Goal: Answer question/provide support: Share knowledge or assist other users

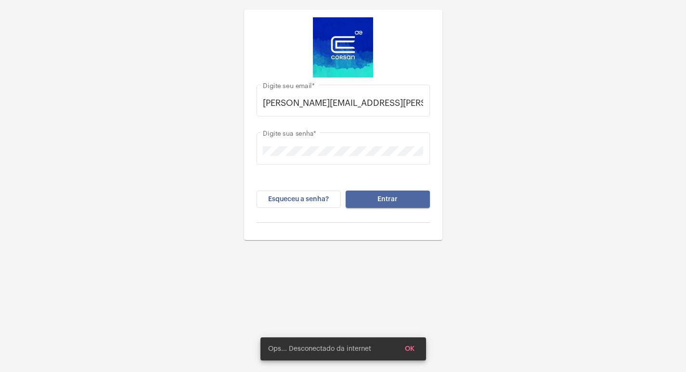
click at [379, 199] on span "Entrar" at bounding box center [388, 199] width 20 height 7
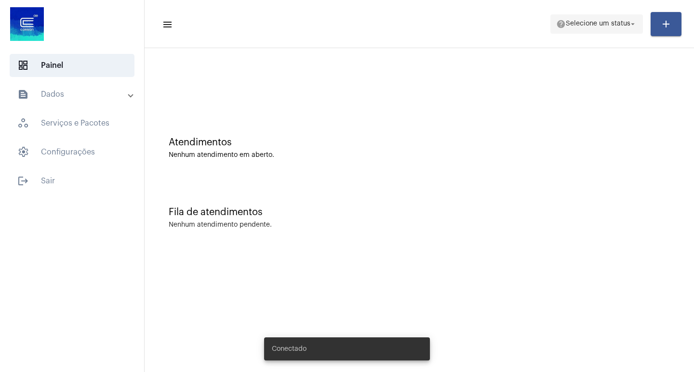
click at [629, 29] on span "help Selecione um status arrow_drop_down" at bounding box center [596, 23] width 81 height 17
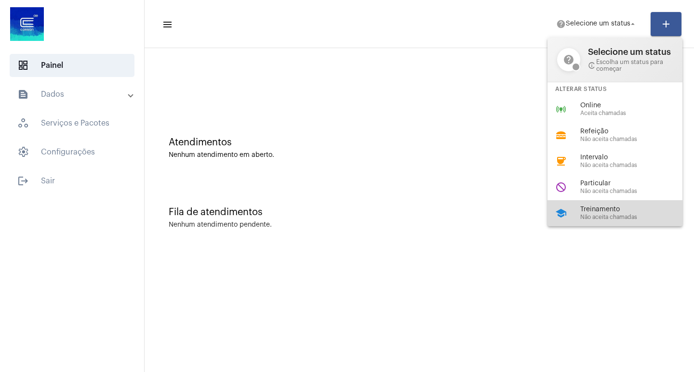
click at [621, 207] on span "Treinamento" at bounding box center [635, 209] width 110 height 7
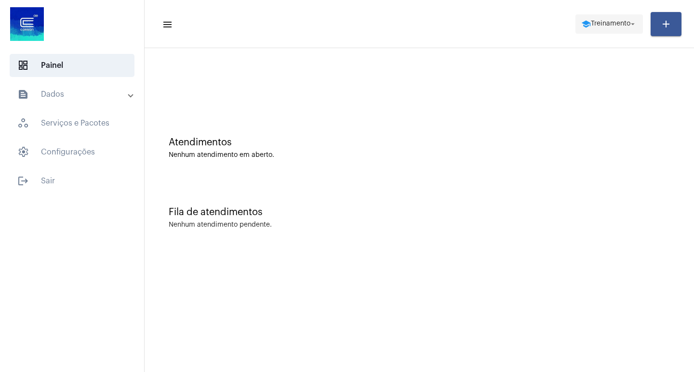
click at [613, 26] on span "Treinamento" at bounding box center [611, 24] width 40 height 7
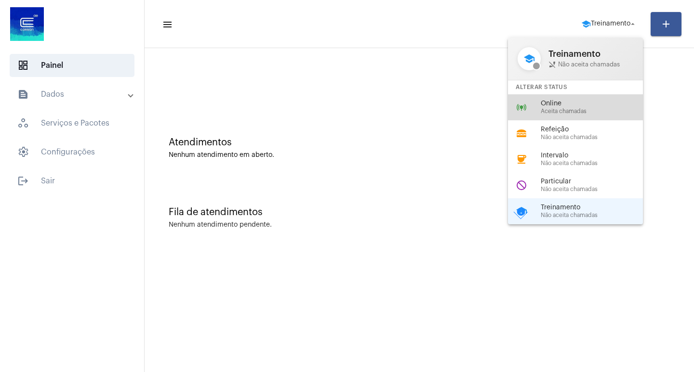
click at [568, 100] on span "Online" at bounding box center [596, 103] width 110 height 7
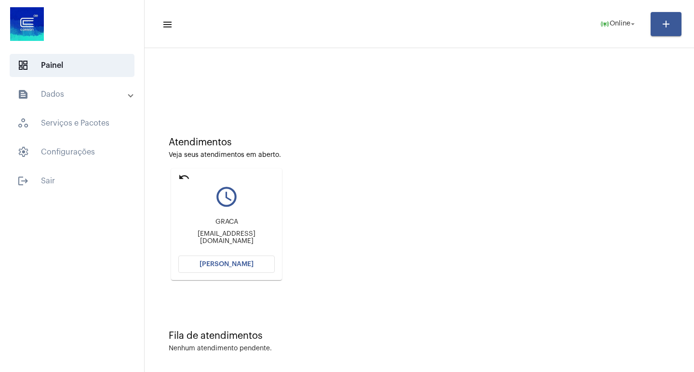
click at [226, 266] on span "[PERSON_NAME]" at bounding box center [226, 264] width 54 height 7
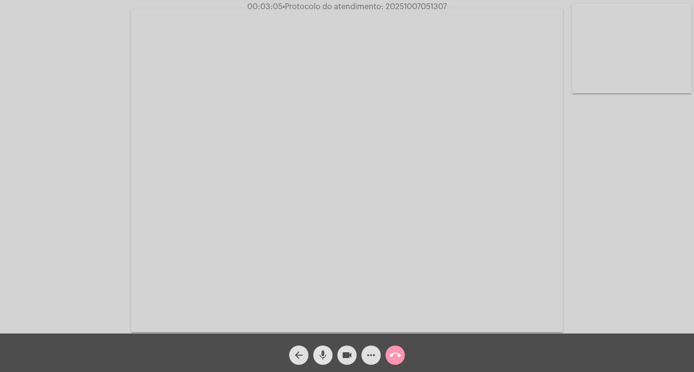
click at [316, 354] on button "mic" at bounding box center [322, 355] width 19 height 19
click at [323, 357] on mat-icon "mic_off" at bounding box center [323, 356] width 12 height 12
click at [324, 355] on mat-icon "mic" at bounding box center [323, 356] width 12 height 12
click at [322, 352] on mat-icon "mic_off" at bounding box center [323, 356] width 12 height 12
click at [322, 352] on mat-icon "mic" at bounding box center [323, 356] width 12 height 12
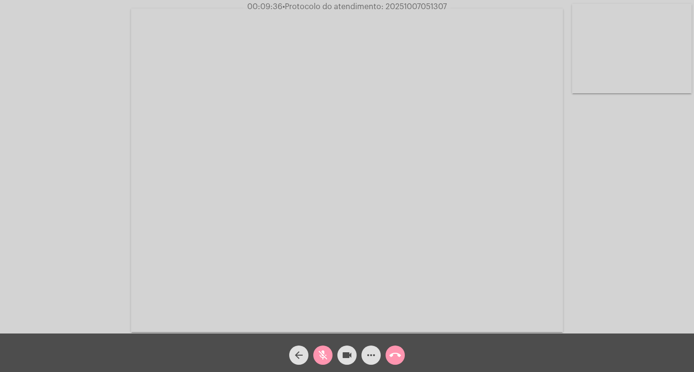
click at [319, 356] on mat-icon "mic_off" at bounding box center [323, 356] width 12 height 12
click at [349, 354] on mat-icon "videocam" at bounding box center [347, 356] width 12 height 12
click at [325, 354] on mat-icon "mic" at bounding box center [323, 356] width 12 height 12
click at [325, 355] on mat-icon "mic_off" at bounding box center [323, 356] width 12 height 12
click at [345, 352] on mat-icon "videocam_off" at bounding box center [347, 356] width 12 height 12
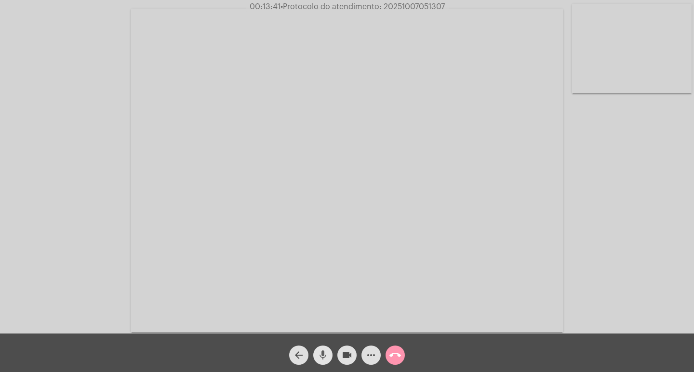
click at [327, 355] on mat-icon "mic" at bounding box center [323, 356] width 12 height 12
click at [323, 348] on span "mic_off" at bounding box center [323, 355] width 12 height 19
click at [352, 358] on mat-icon "videocam" at bounding box center [347, 356] width 12 height 12
click at [317, 353] on mat-icon "mic" at bounding box center [323, 356] width 12 height 12
click at [372, 355] on mat-icon "more_horiz" at bounding box center [371, 356] width 12 height 12
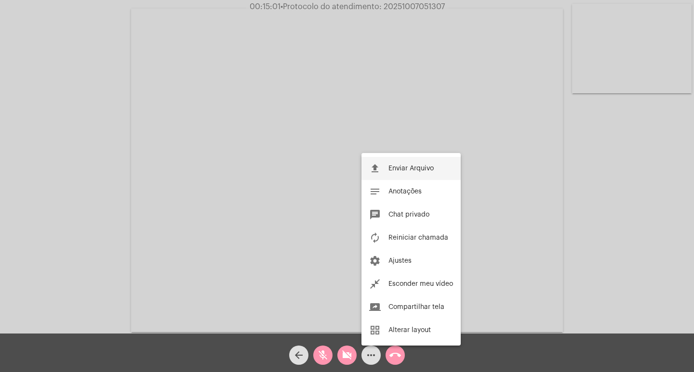
click at [398, 168] on span "Enviar Arquivo" at bounding box center [410, 168] width 45 height 7
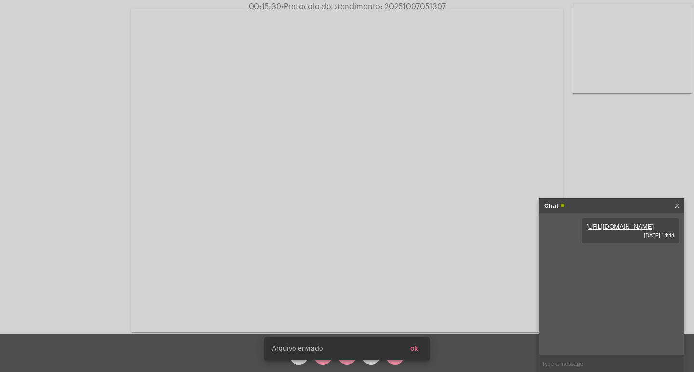
click at [353, 354] on snack-bar-container "Arquivo enviado ok" at bounding box center [347, 349] width 166 height 23
click at [349, 360] on snack-bar-container "Arquivo enviado ok" at bounding box center [347, 349] width 166 height 23
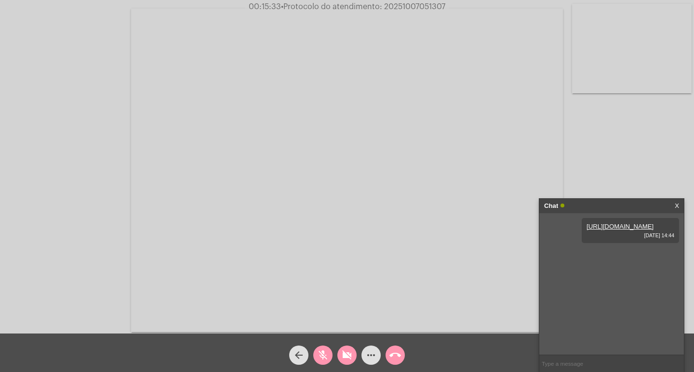
click at [347, 359] on mat-icon "videocam_off" at bounding box center [347, 356] width 12 height 12
click at [327, 355] on mat-icon "mic_off" at bounding box center [323, 356] width 12 height 12
click at [320, 357] on mat-icon "mic" at bounding box center [323, 356] width 12 height 12
click at [323, 356] on mat-icon "mic_off" at bounding box center [323, 356] width 12 height 12
click at [327, 354] on mat-icon "mic" at bounding box center [323, 356] width 12 height 12
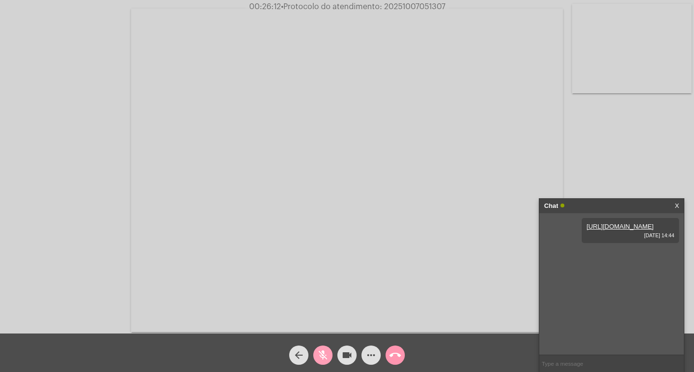
click at [324, 355] on mat-icon "mic_off" at bounding box center [323, 356] width 12 height 12
click at [323, 352] on mat-icon "mic" at bounding box center [323, 356] width 12 height 12
click at [350, 356] on mat-icon "videocam" at bounding box center [347, 356] width 12 height 12
click at [347, 350] on mat-icon "videocam_off" at bounding box center [347, 356] width 12 height 12
click at [346, 356] on mat-icon "videocam" at bounding box center [347, 356] width 12 height 12
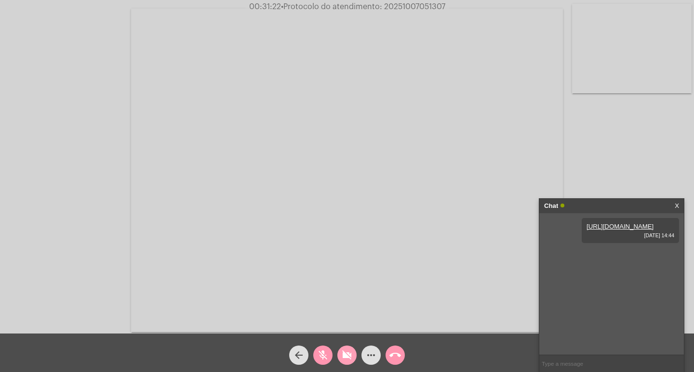
click at [344, 356] on mat-icon "videocam_off" at bounding box center [347, 356] width 12 height 12
click at [323, 356] on mat-icon "mic_off" at bounding box center [323, 356] width 12 height 12
click at [324, 356] on mat-icon "mic" at bounding box center [323, 356] width 12 height 12
click at [346, 358] on mat-icon "videocam" at bounding box center [347, 356] width 12 height 12
click at [321, 358] on mat-icon "mic_off" at bounding box center [323, 356] width 12 height 12
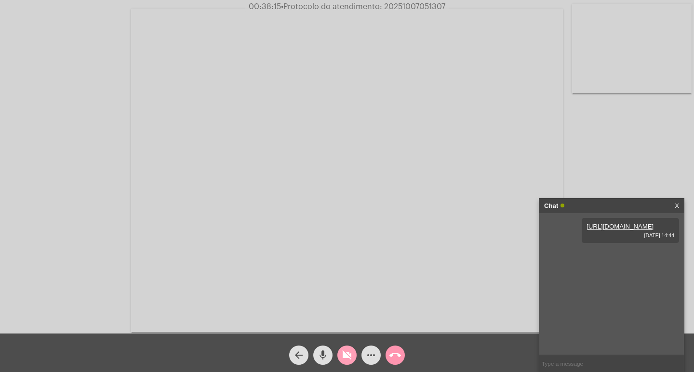
click at [348, 355] on mat-icon "videocam_off" at bounding box center [347, 356] width 12 height 12
click at [321, 354] on mat-icon "mic" at bounding box center [323, 356] width 12 height 12
click at [321, 354] on mat-icon "mic_off" at bounding box center [323, 356] width 12 height 12
click at [347, 356] on mat-icon "videocam" at bounding box center [347, 356] width 12 height 12
click at [319, 354] on mat-icon "mic" at bounding box center [323, 356] width 12 height 12
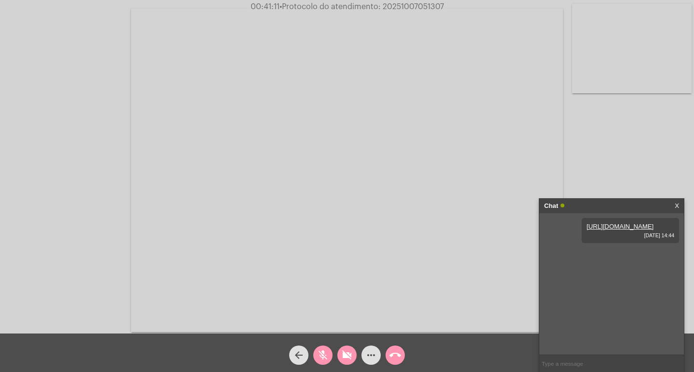
click at [347, 358] on mat-icon "videocam_off" at bounding box center [347, 356] width 12 height 12
click at [326, 359] on mat-icon "mic_off" at bounding box center [323, 356] width 12 height 12
click at [401, 5] on span "• Protocolo do atendimento: 20251007051307" at bounding box center [363, 7] width 164 height 8
copy span "20251007051307"
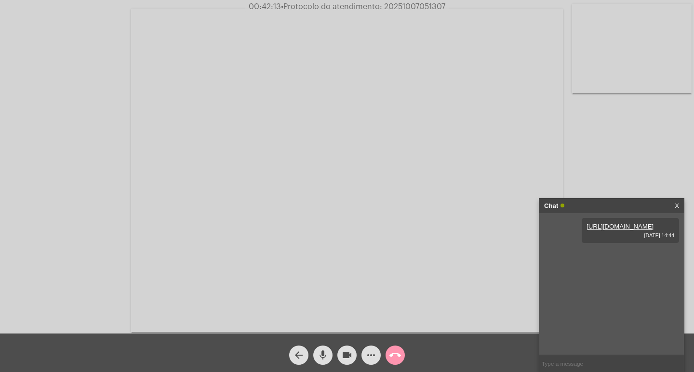
copy span "20251007051307"
click at [568, 365] on input "text" at bounding box center [611, 364] width 145 height 17
paste input "20251007051307"
type input "PROTOCOLO: 20251007051307"
click at [396, 358] on mat-icon "call_end" at bounding box center [395, 356] width 12 height 12
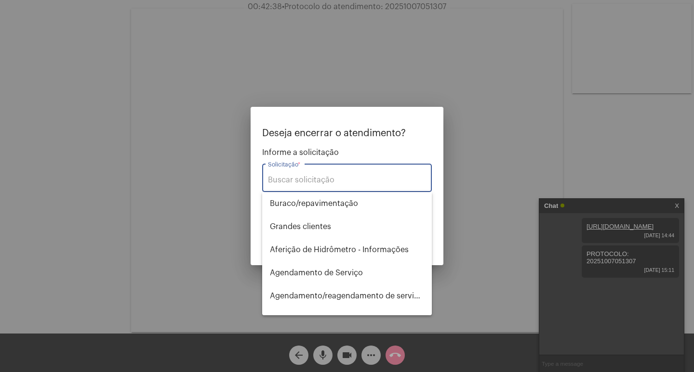
click at [356, 329] on div at bounding box center [347, 186] width 694 height 372
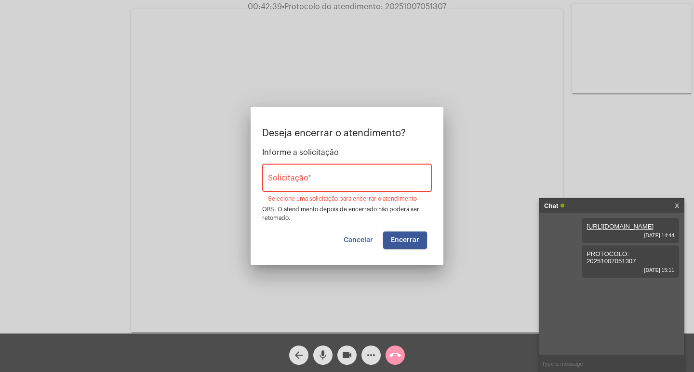
click at [350, 352] on mat-icon "videocam" at bounding box center [347, 356] width 12 height 12
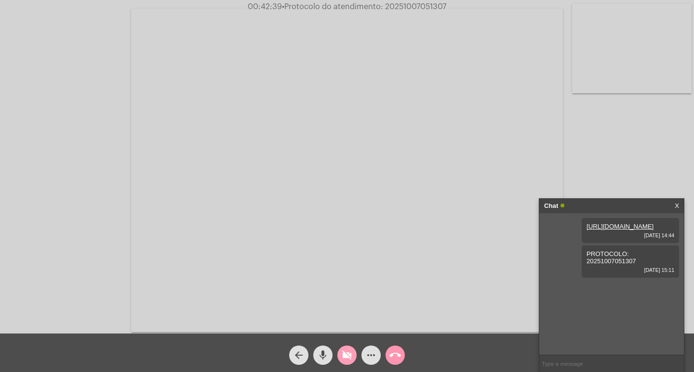
click at [317, 351] on button "mic" at bounding box center [322, 355] width 19 height 19
click at [399, 352] on mat-icon "call_end" at bounding box center [395, 356] width 12 height 12
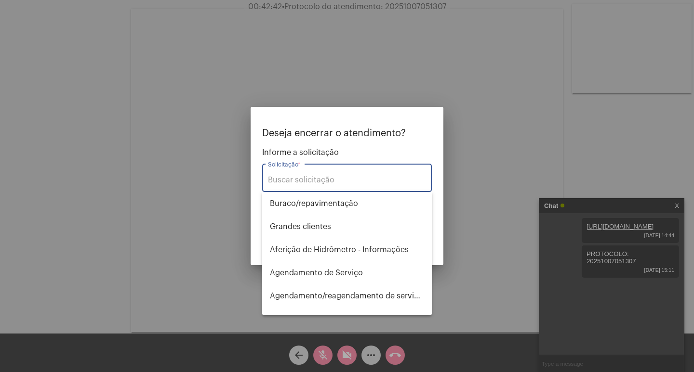
click at [352, 174] on div "Solicitação *" at bounding box center [347, 177] width 158 height 30
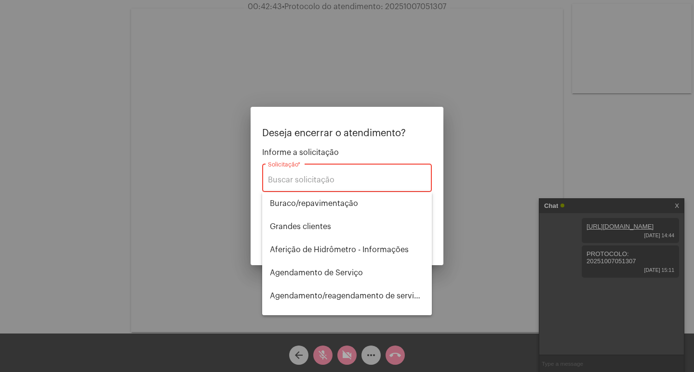
click at [341, 185] on div "Solicitação *" at bounding box center [347, 177] width 158 height 30
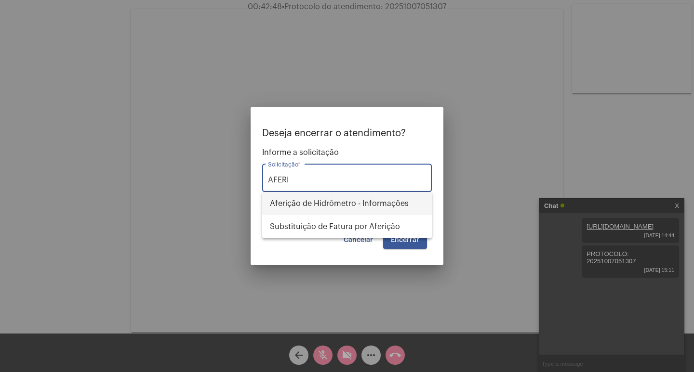
click at [395, 201] on span "Aferição de Hidrômetro - Informações" at bounding box center [347, 203] width 154 height 23
type input "Aferição de Hidrômetro - Informações"
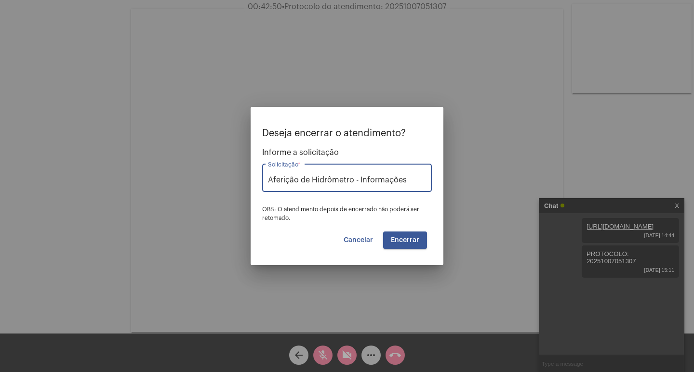
click at [411, 239] on span "Encerrar" at bounding box center [405, 240] width 28 height 7
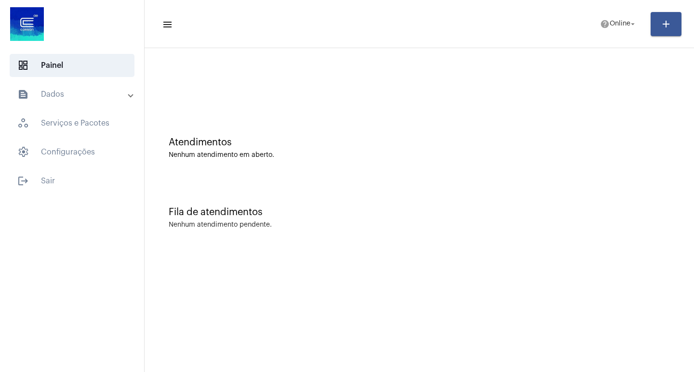
click at [98, 97] on mat-panel-title "text_snippet_outlined Dados" at bounding box center [72, 95] width 111 height 12
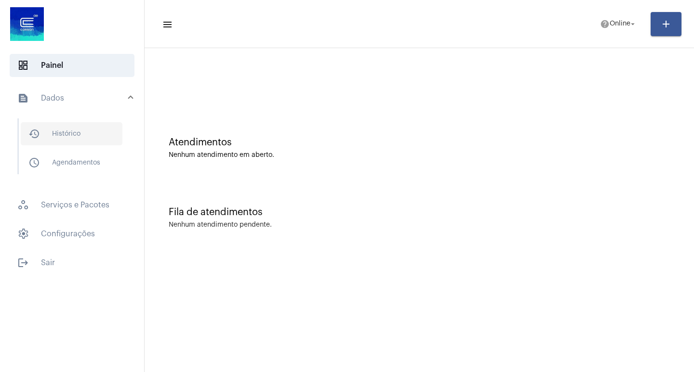
click at [112, 132] on span "history_outlined Histórico" at bounding box center [72, 133] width 102 height 23
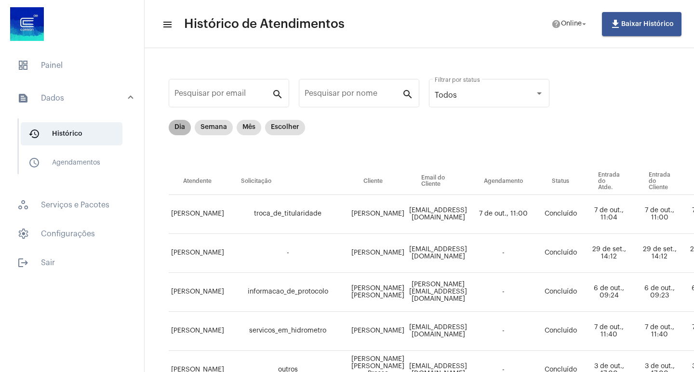
click at [175, 126] on mat-chip "Dia" at bounding box center [180, 127] width 22 height 15
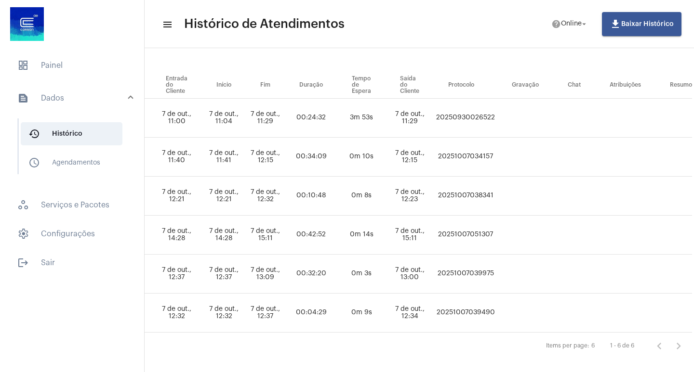
scroll to position [96, 497]
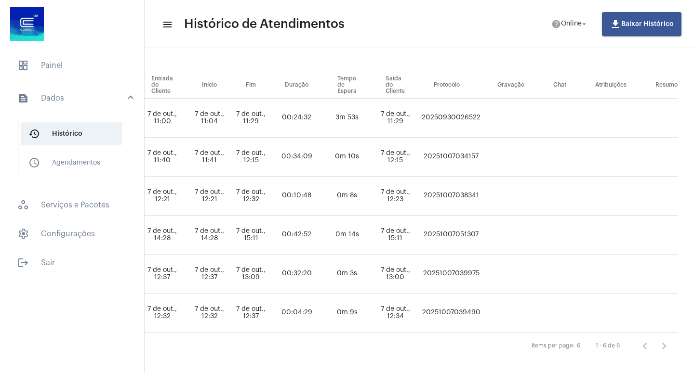
click at [483, 233] on td "20251007051307" at bounding box center [451, 235] width 64 height 39
copy td "20251007051307"
click at [73, 66] on span "dashboard Painel" at bounding box center [72, 65] width 125 height 23
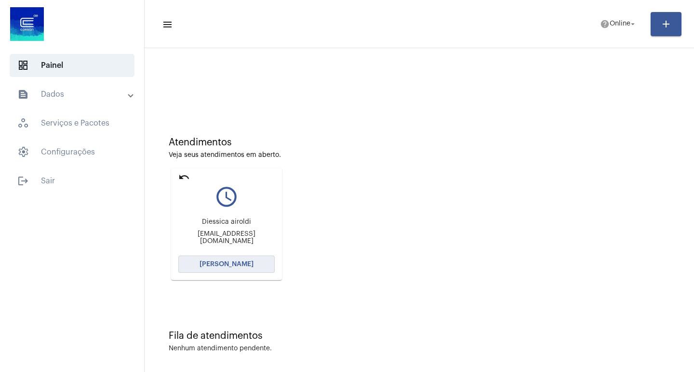
click at [238, 259] on button "[PERSON_NAME]" at bounding box center [226, 264] width 96 height 17
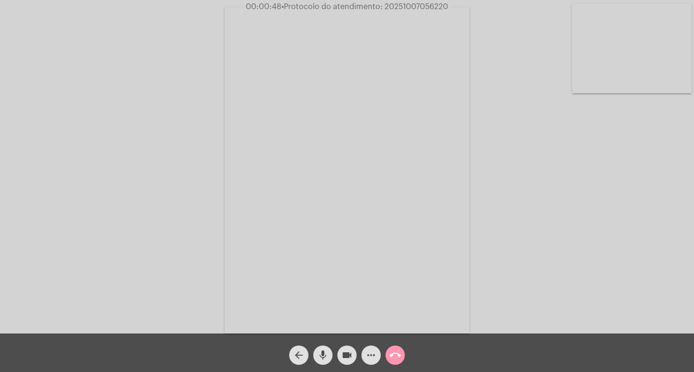
click at [420, 7] on span "• Protocolo do atendimento: 20251007056220" at bounding box center [364, 7] width 167 height 8
click at [371, 356] on mat-icon "more_horiz" at bounding box center [371, 356] width 12 height 12
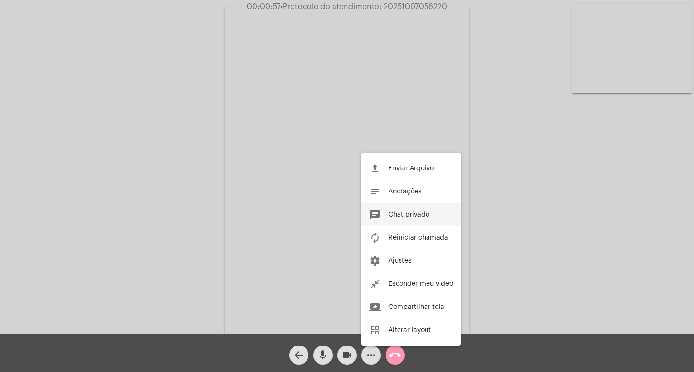
click at [423, 214] on span "Chat privado" at bounding box center [408, 214] width 41 height 7
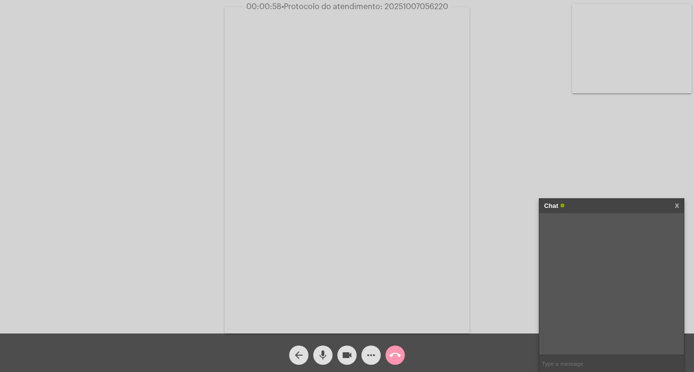
click at [570, 362] on input "text" at bounding box center [611, 364] width 145 height 17
paste input "20251007056220"
type input "PROTOCOLO: 20251007056220"
click at [325, 358] on mat-icon "mic" at bounding box center [323, 356] width 12 height 12
click at [320, 355] on mat-icon "mic_off" at bounding box center [323, 356] width 12 height 12
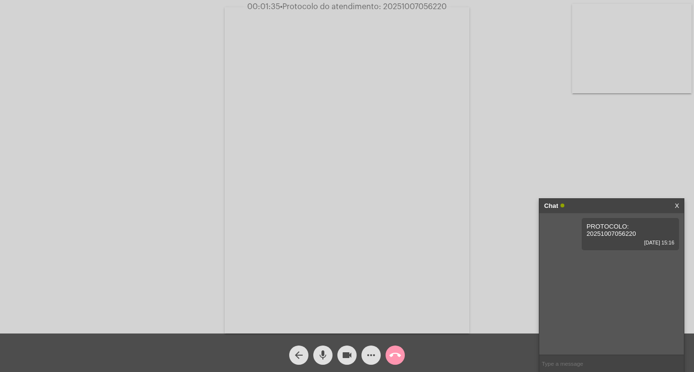
click at [320, 355] on mat-icon "mic" at bounding box center [323, 356] width 12 height 12
click at [322, 357] on mat-icon "mic_off" at bounding box center [323, 356] width 12 height 12
click at [326, 352] on mat-icon "mic" at bounding box center [323, 356] width 12 height 12
click at [342, 357] on mat-icon "videocam" at bounding box center [347, 356] width 12 height 12
click at [344, 358] on mat-icon "videocam_off" at bounding box center [347, 356] width 12 height 12
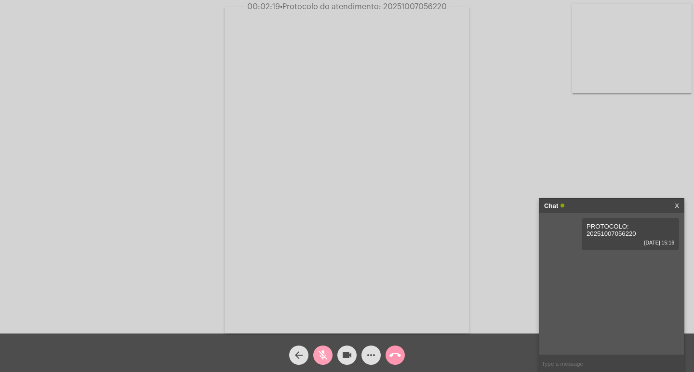
click at [323, 359] on mat-icon "mic_off" at bounding box center [323, 356] width 12 height 12
click at [323, 359] on mat-icon "mic" at bounding box center [323, 356] width 12 height 12
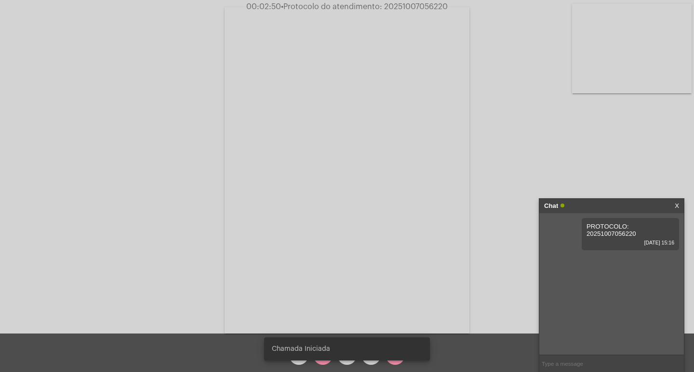
click at [322, 359] on snack-bar-container "Chamada Iniciada" at bounding box center [347, 349] width 166 height 23
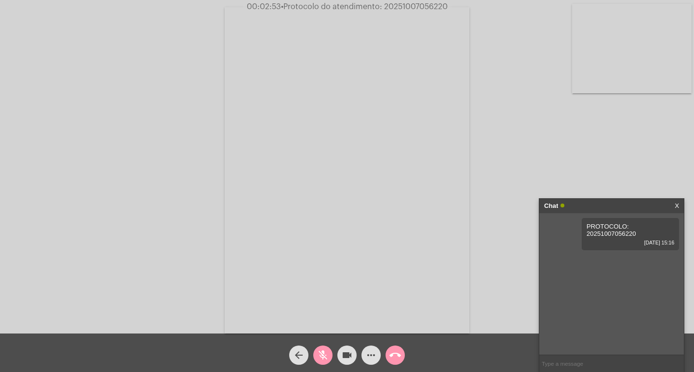
click at [327, 357] on mat-icon "mic_off" at bounding box center [323, 356] width 12 height 12
click at [326, 357] on mat-icon "mic" at bounding box center [323, 356] width 12 height 12
click at [322, 358] on mat-icon "mic_off" at bounding box center [323, 356] width 12 height 12
click at [325, 357] on mat-icon "mic" at bounding box center [323, 356] width 12 height 12
click at [325, 355] on mat-icon "mic_off" at bounding box center [323, 356] width 12 height 12
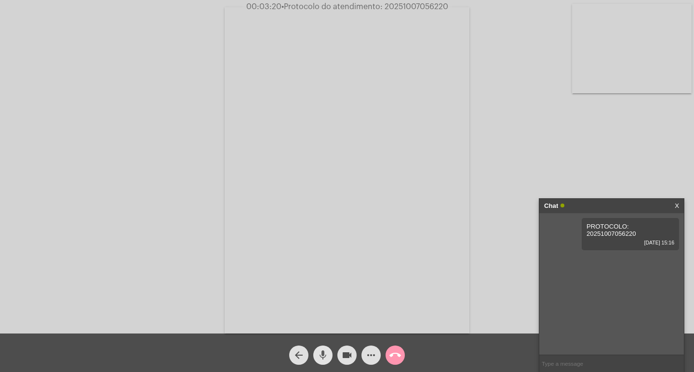
click at [326, 355] on mat-icon "mic" at bounding box center [323, 356] width 12 height 12
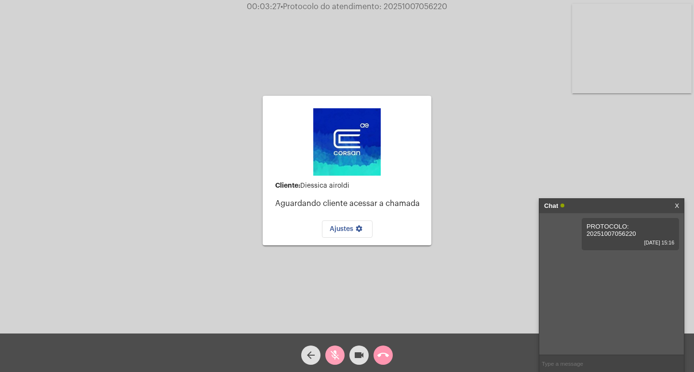
click at [338, 352] on mat-icon "mic_off" at bounding box center [335, 356] width 12 height 12
click at [338, 354] on mat-icon "mic" at bounding box center [335, 356] width 12 height 12
click at [358, 352] on mat-icon "videocam" at bounding box center [359, 356] width 12 height 12
click at [358, 352] on mat-icon "videocam_off" at bounding box center [359, 356] width 12 height 12
click at [340, 354] on mat-icon "mic_off" at bounding box center [335, 356] width 12 height 12
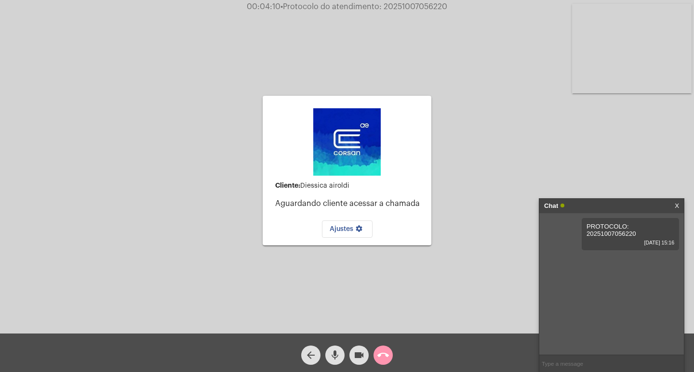
click at [331, 357] on mat-icon "mic" at bounding box center [335, 356] width 12 height 12
click at [469, 128] on div "Cliente: Diessica airoldi Aguardando cliente acessar a chamada Ajustes settings…" at bounding box center [347, 169] width 692 height 334
click at [336, 357] on mat-icon "mic_off" at bounding box center [335, 356] width 12 height 12
click at [356, 355] on mat-icon "videocam" at bounding box center [359, 356] width 12 height 12
click at [336, 355] on mat-icon "mic" at bounding box center [335, 356] width 12 height 12
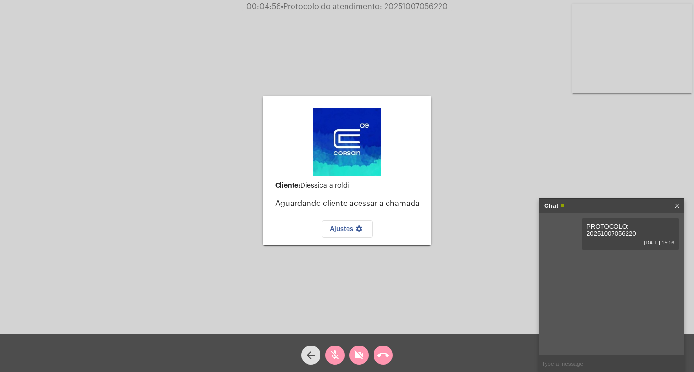
click at [378, 355] on mat-icon "call_end" at bounding box center [383, 356] width 12 height 12
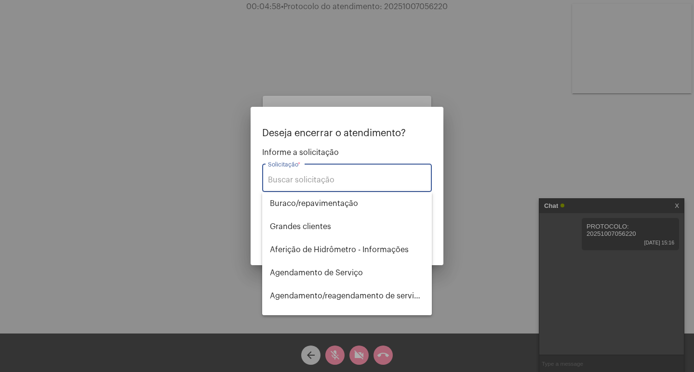
click at [342, 174] on div "Solicitação *" at bounding box center [347, 177] width 158 height 30
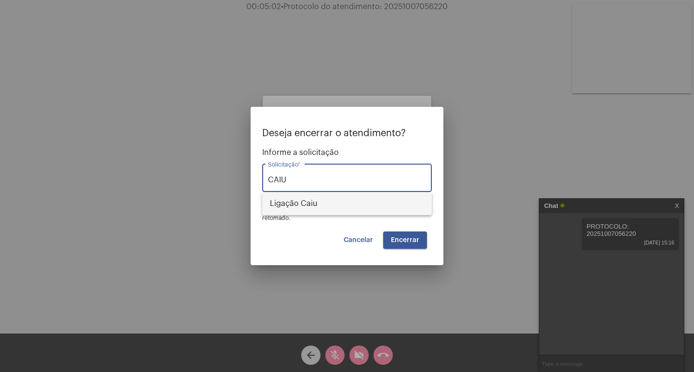
click at [310, 204] on span "Ligação Caiu" at bounding box center [347, 203] width 154 height 23
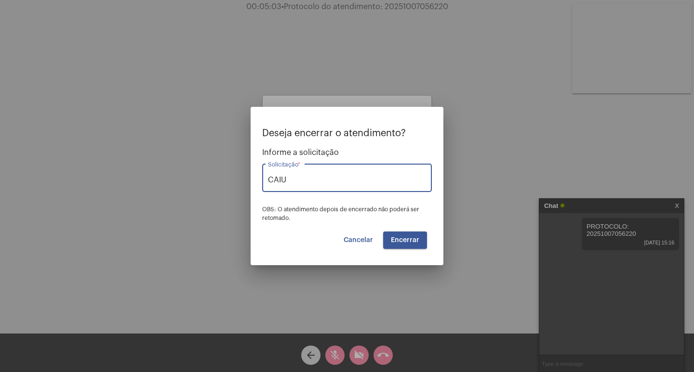
type input "Ligação Caiu"
click at [401, 239] on span "Encerrar" at bounding box center [405, 240] width 28 height 7
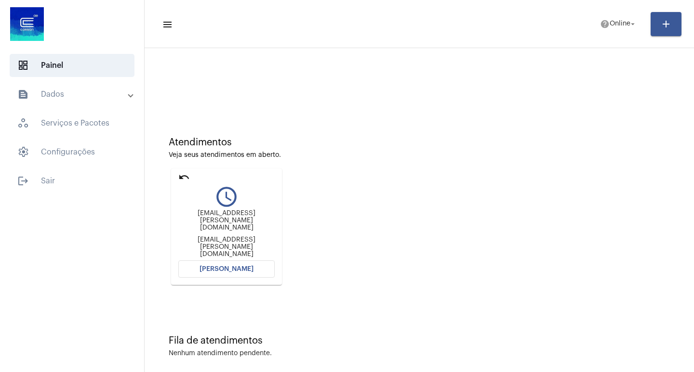
click at [230, 266] on span "[PERSON_NAME]" at bounding box center [226, 269] width 54 height 7
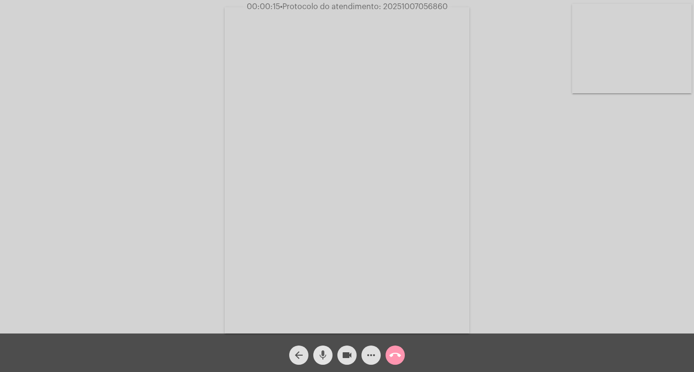
click at [325, 357] on mat-icon "mic" at bounding box center [323, 356] width 12 height 12
click at [323, 354] on mat-icon "mic_off" at bounding box center [323, 356] width 12 height 12
click at [320, 351] on mat-icon "mic" at bounding box center [323, 356] width 12 height 12
click at [350, 355] on mat-icon "videocam" at bounding box center [347, 356] width 12 height 12
click at [321, 354] on mat-icon "mic_off" at bounding box center [323, 356] width 12 height 12
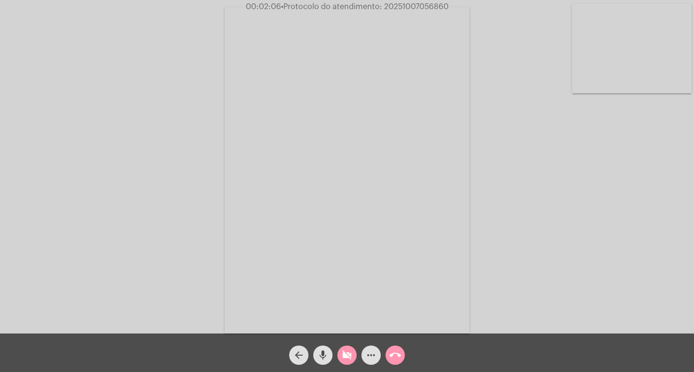
click at [321, 354] on mat-icon "mic" at bounding box center [323, 356] width 12 height 12
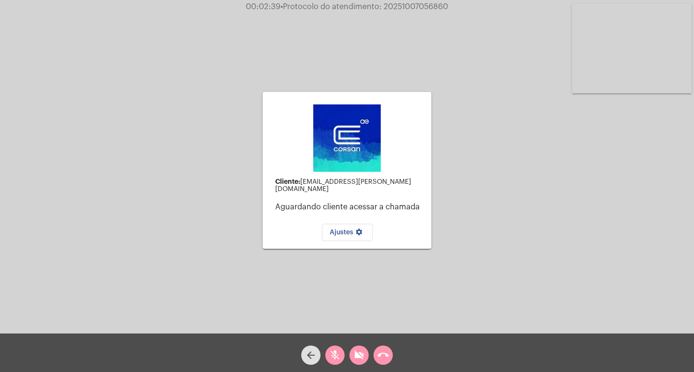
click at [339, 357] on mat-icon "mic_off" at bounding box center [335, 356] width 12 height 12
click at [359, 356] on mat-icon "videocam_off" at bounding box center [359, 356] width 12 height 12
click at [360, 354] on mat-icon "videocam" at bounding box center [359, 356] width 12 height 12
click at [333, 355] on mat-icon "mic" at bounding box center [335, 356] width 12 height 12
click at [381, 354] on mat-icon "call_end" at bounding box center [383, 356] width 12 height 12
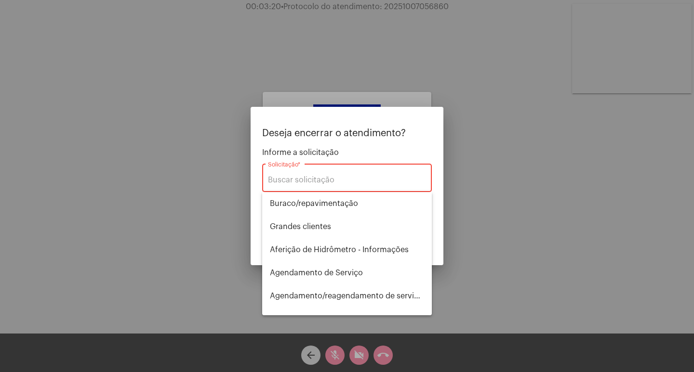
click at [341, 186] on div "Solicitação *" at bounding box center [347, 177] width 158 height 30
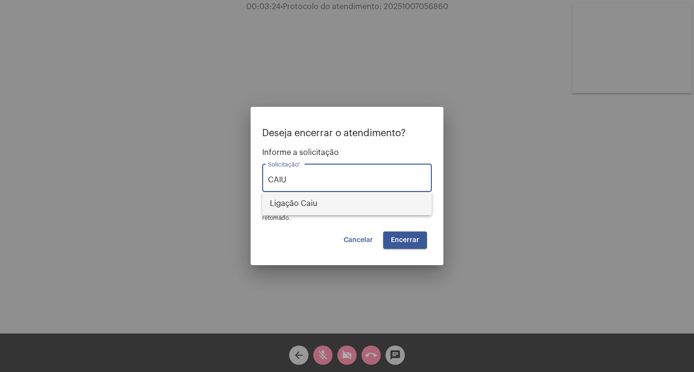
click at [314, 204] on span "Ligação Caiu" at bounding box center [347, 203] width 154 height 23
type input "Ligação Caiu"
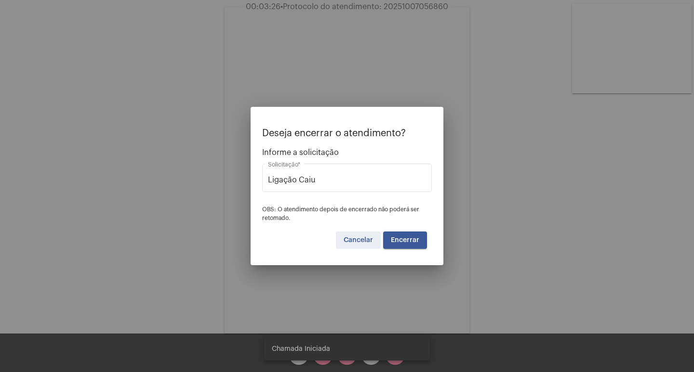
click at [365, 240] on span "Cancelar" at bounding box center [357, 240] width 29 height 7
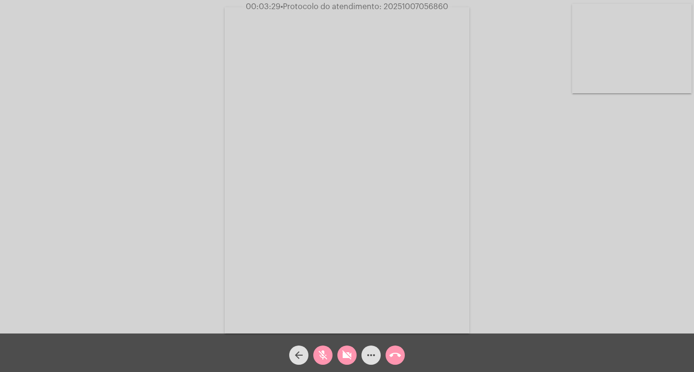
click at [318, 356] on mat-icon "mic_off" at bounding box center [323, 356] width 12 height 12
click at [346, 356] on mat-icon "videocam_off" at bounding box center [347, 356] width 12 height 12
click at [344, 355] on mat-icon "videocam" at bounding box center [347, 356] width 12 height 12
click at [322, 354] on mat-icon "mic" at bounding box center [323, 356] width 12 height 12
click at [325, 354] on mat-icon "mic_off" at bounding box center [323, 356] width 12 height 12
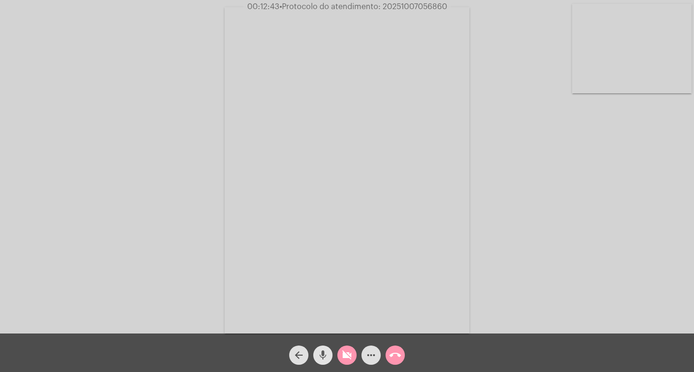
click at [324, 359] on mat-icon "mic" at bounding box center [323, 356] width 12 height 12
click at [326, 361] on mat-icon "mic_off" at bounding box center [323, 356] width 12 height 12
click at [350, 350] on mat-icon "videocam_off" at bounding box center [347, 356] width 12 height 12
click at [408, 7] on span "• Protocolo do atendimento: 20251007056860" at bounding box center [363, 7] width 168 height 8
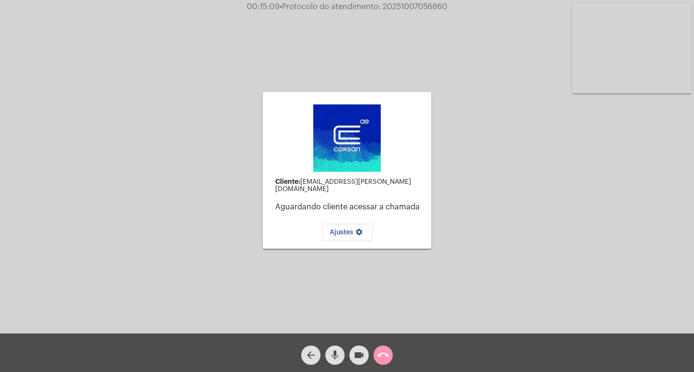
copy span "20251007056860"
click at [332, 356] on mat-icon "mic" at bounding box center [335, 356] width 12 height 12
click at [353, 357] on button "videocam" at bounding box center [358, 355] width 19 height 19
click at [382, 356] on mat-icon "call_end" at bounding box center [383, 356] width 12 height 12
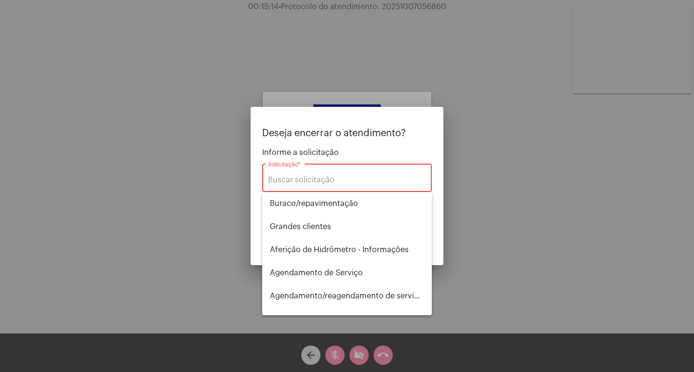
click at [351, 175] on div "Solicitação *" at bounding box center [347, 177] width 158 height 30
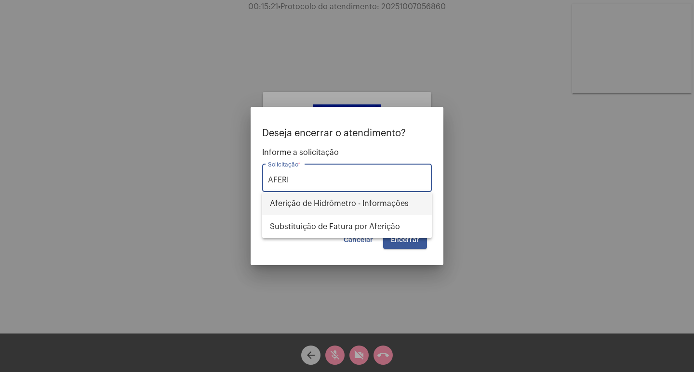
click at [350, 204] on span "Aferição de Hidrômetro - Informações" at bounding box center [347, 203] width 154 height 23
type input "Aferição de Hidrômetro - Informações"
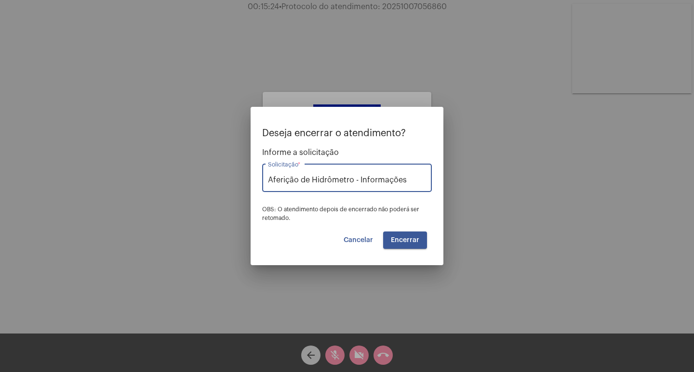
click at [412, 243] on span "Encerrar" at bounding box center [405, 240] width 28 height 7
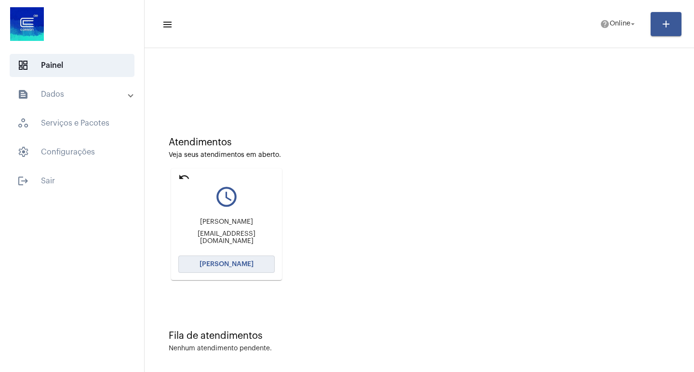
click at [224, 264] on span "[PERSON_NAME]" at bounding box center [226, 264] width 54 height 7
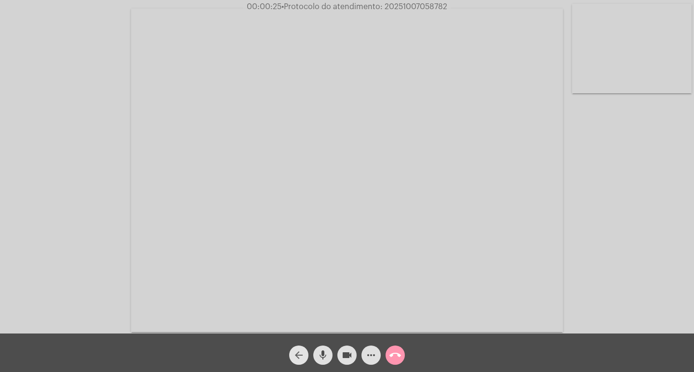
click at [300, 353] on mat-icon "arrow_back" at bounding box center [299, 356] width 12 height 12
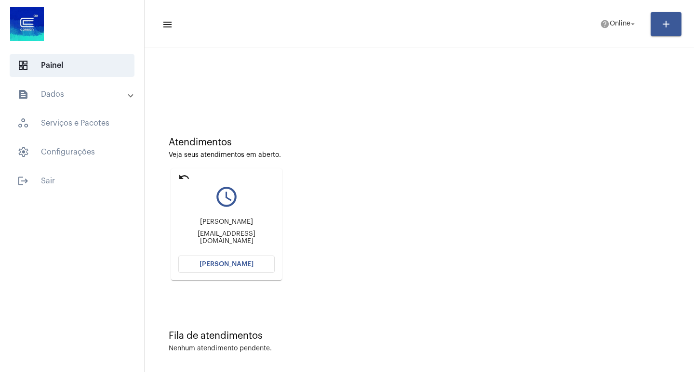
click at [239, 264] on span "[PERSON_NAME]" at bounding box center [226, 264] width 54 height 7
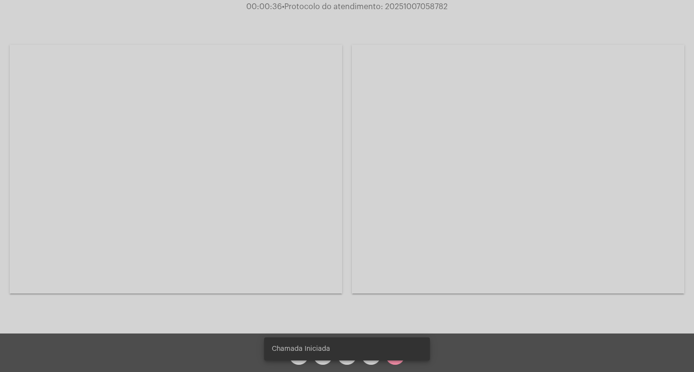
click at [369, 354] on snack-bar-container "Chamada Iniciada" at bounding box center [347, 349] width 166 height 23
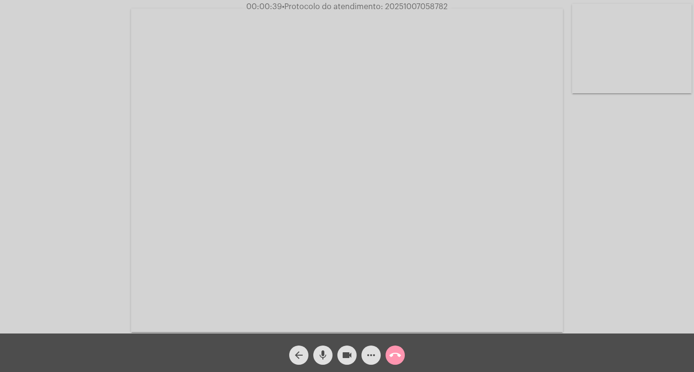
click at [370, 356] on mat-icon "more_horiz" at bounding box center [371, 356] width 12 height 12
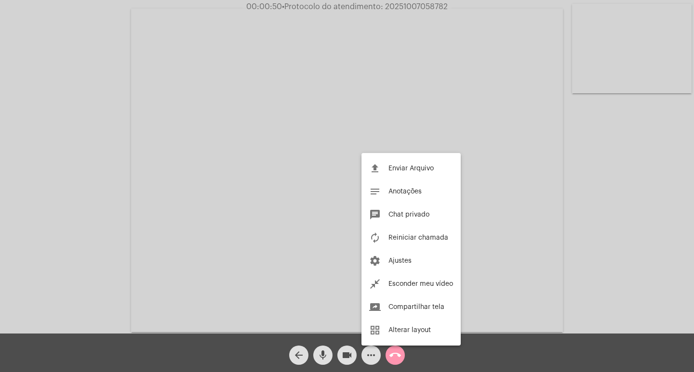
click at [323, 356] on div at bounding box center [347, 186] width 694 height 372
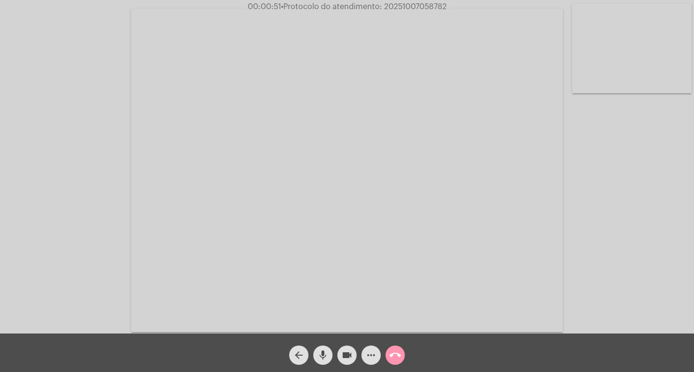
click at [323, 356] on mat-icon "mic" at bounding box center [323, 356] width 12 height 12
click at [323, 356] on mat-icon "mic_off" at bounding box center [323, 356] width 12 height 12
click at [321, 356] on mat-icon "mic" at bounding box center [323, 356] width 12 height 12
click at [349, 353] on mat-icon "videocam" at bounding box center [347, 356] width 12 height 12
click at [296, 354] on mat-icon "arrow_back" at bounding box center [299, 356] width 12 height 12
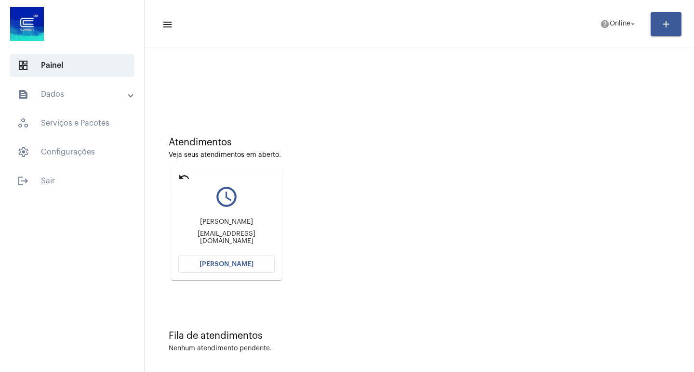
click at [186, 178] on mat-icon "undo" at bounding box center [184, 178] width 12 height 12
click at [185, 176] on mat-icon "undo" at bounding box center [184, 178] width 12 height 12
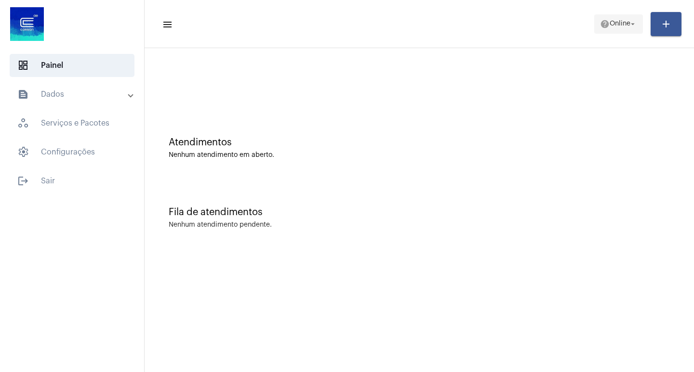
click at [612, 22] on span "Online" at bounding box center [619, 24] width 21 height 7
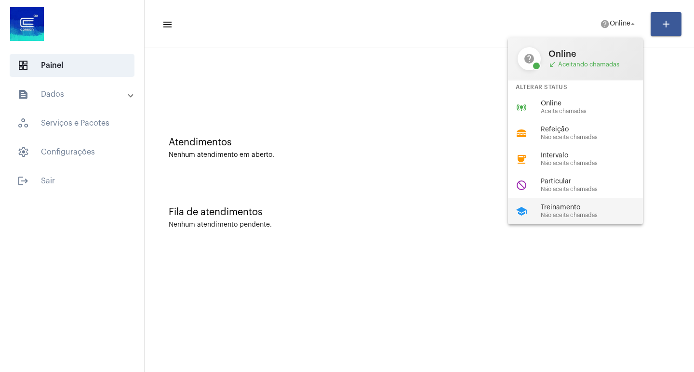
click at [580, 204] on span "Treinamento" at bounding box center [596, 207] width 110 height 7
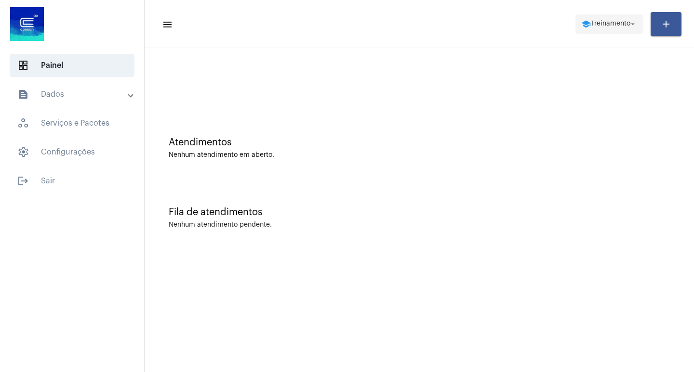
click at [620, 24] on span "Treinamento" at bounding box center [611, 24] width 40 height 7
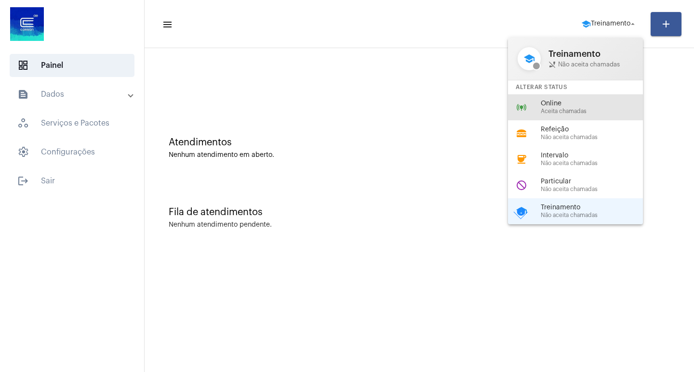
click at [580, 108] on span "Aceita chamadas" at bounding box center [596, 111] width 110 height 6
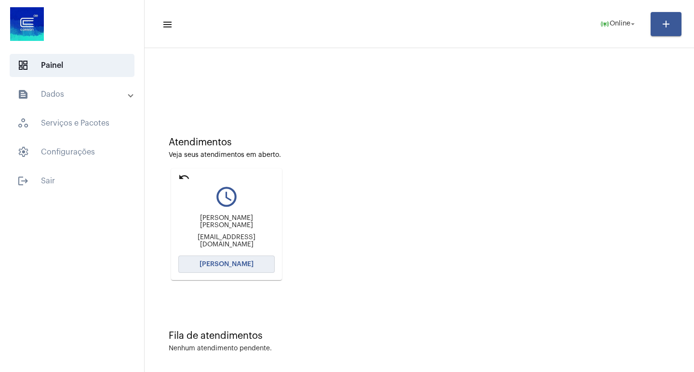
click at [231, 264] on span "[PERSON_NAME]" at bounding box center [226, 264] width 54 height 7
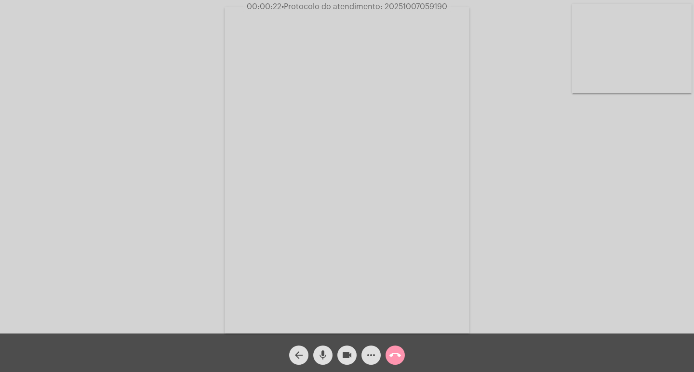
click at [397, 5] on span "• Protocolo do atendimento: 20251007059190" at bounding box center [364, 7] width 166 height 8
click at [397, 5] on span "• Protocolo do atendimento: 20251007059190" at bounding box center [365, 7] width 166 height 8
copy span "20251007059190"
click at [370, 355] on mat-icon "more_horiz" at bounding box center [371, 356] width 12 height 12
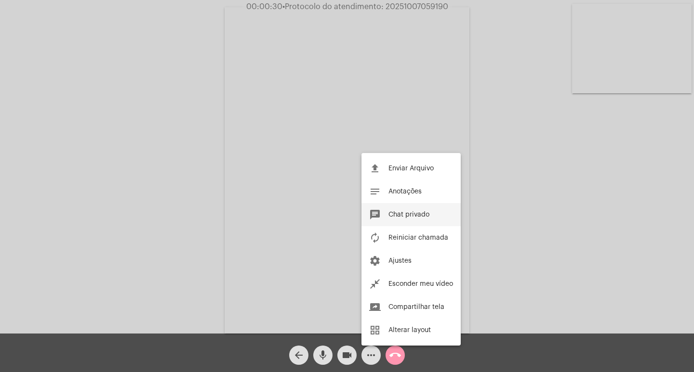
click at [412, 215] on span "Chat privado" at bounding box center [408, 214] width 41 height 7
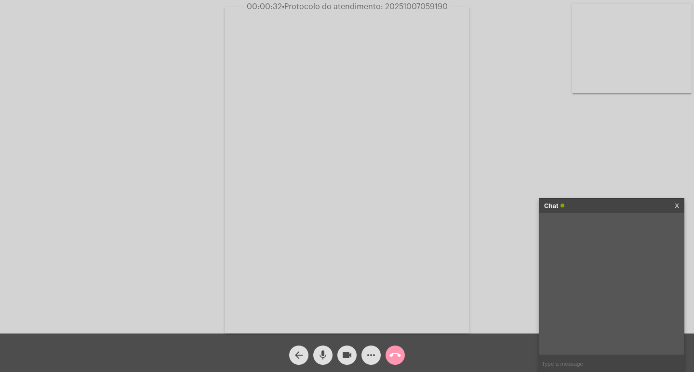
click at [558, 361] on input "text" at bounding box center [611, 364] width 145 height 17
paste input "20251007059190"
type input "PROTOCOLO: 20251007059190"
click at [347, 355] on mat-icon "videocam" at bounding box center [347, 356] width 12 height 12
click at [325, 356] on mat-icon "mic" at bounding box center [323, 356] width 12 height 12
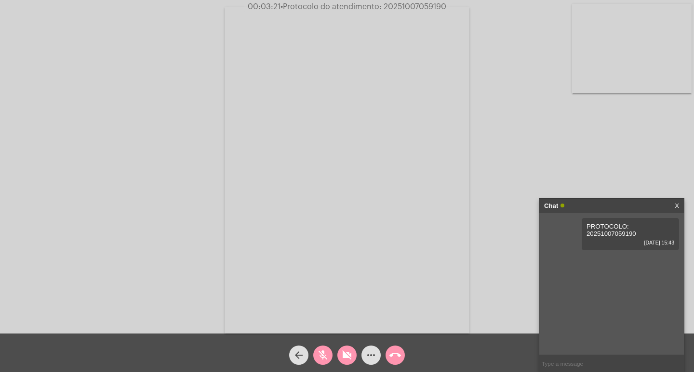
click at [393, 357] on mat-icon "call_end" at bounding box center [395, 356] width 12 height 12
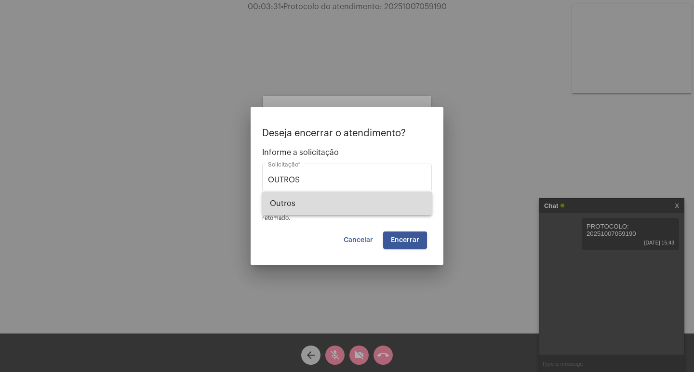
click at [316, 203] on span "Outros" at bounding box center [347, 203] width 154 height 23
type input "Outros"
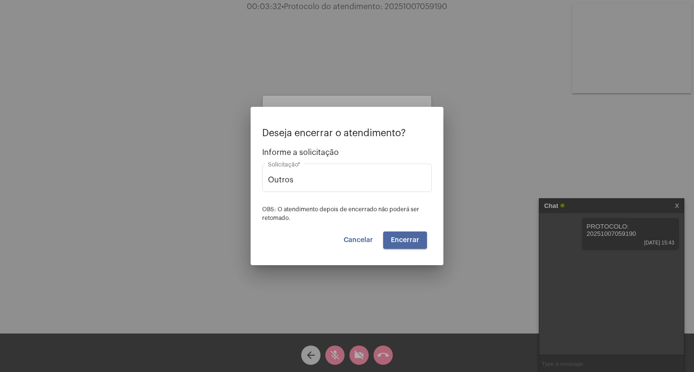
click at [401, 240] on span "Encerrar" at bounding box center [405, 240] width 28 height 7
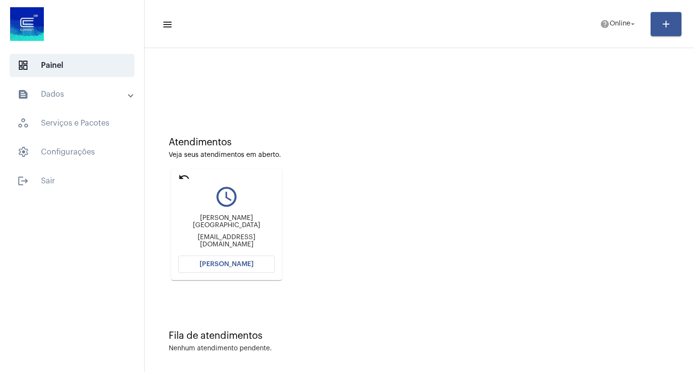
click at [232, 265] on span "[PERSON_NAME]" at bounding box center [226, 264] width 54 height 7
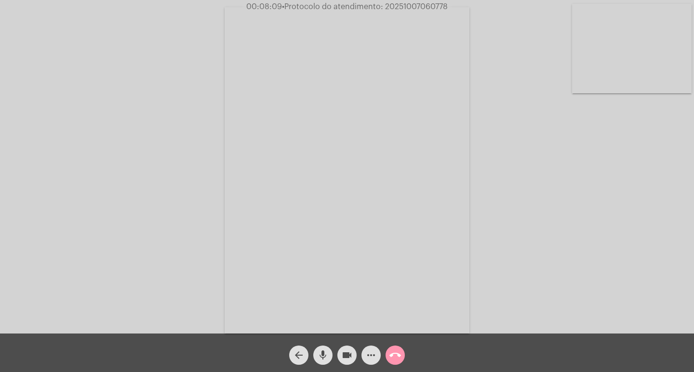
click at [327, 357] on mat-icon "mic" at bounding box center [323, 356] width 12 height 12
click at [347, 358] on mat-icon "videocam" at bounding box center [347, 356] width 12 height 12
click at [318, 357] on mat-icon "mic_off" at bounding box center [323, 356] width 12 height 12
click at [340, 357] on button "videocam_off" at bounding box center [346, 355] width 19 height 19
click at [346, 357] on mat-icon "videocam" at bounding box center [347, 356] width 12 height 12
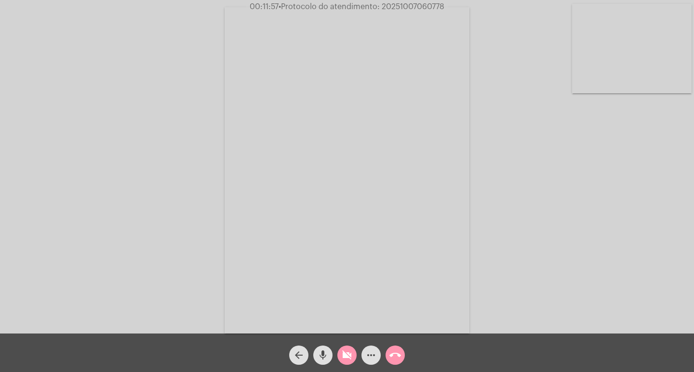
click at [324, 355] on mat-icon "mic" at bounding box center [323, 356] width 12 height 12
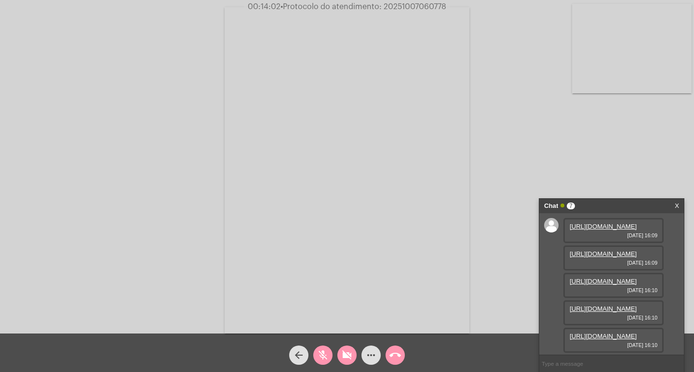
scroll to position [205, 0]
click at [322, 349] on span "mic_off" at bounding box center [323, 355] width 12 height 19
click at [345, 353] on mat-icon "videocam_off" at bounding box center [347, 356] width 12 height 12
click at [348, 350] on mat-icon "videocam" at bounding box center [347, 356] width 12 height 12
click at [323, 350] on mat-icon "mic" at bounding box center [323, 356] width 12 height 12
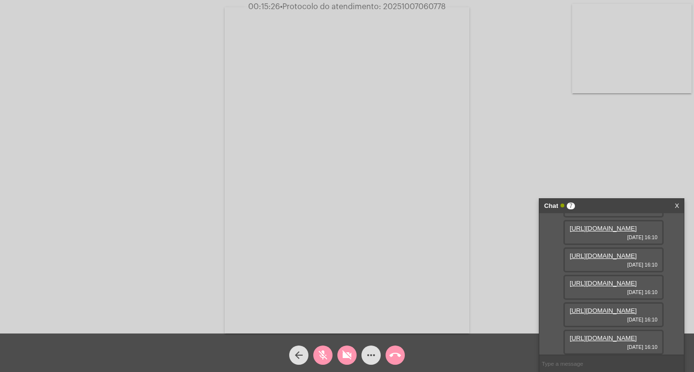
click at [619, 280] on link "[URL][DOMAIN_NAME]" at bounding box center [602, 283] width 67 height 7
click at [609, 307] on link "[URL][DOMAIN_NAME]" at bounding box center [602, 310] width 67 height 7
click at [607, 335] on link "[URL][DOMAIN_NAME][DATE]" at bounding box center [602, 338] width 67 height 7
click at [318, 351] on mat-icon "mic_off" at bounding box center [323, 356] width 12 height 12
click at [317, 351] on mat-icon "mic" at bounding box center [323, 356] width 12 height 12
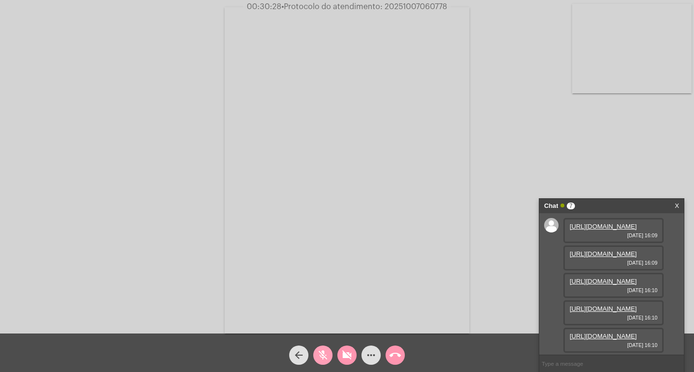
click at [321, 357] on mat-icon "mic_off" at bounding box center [323, 356] width 12 height 12
click at [324, 355] on mat-icon "mic" at bounding box center [323, 356] width 12 height 12
click at [323, 355] on mat-icon "mic_off" at bounding box center [323, 356] width 12 height 12
click at [347, 354] on mat-icon "videocam_off" at bounding box center [347, 356] width 12 height 12
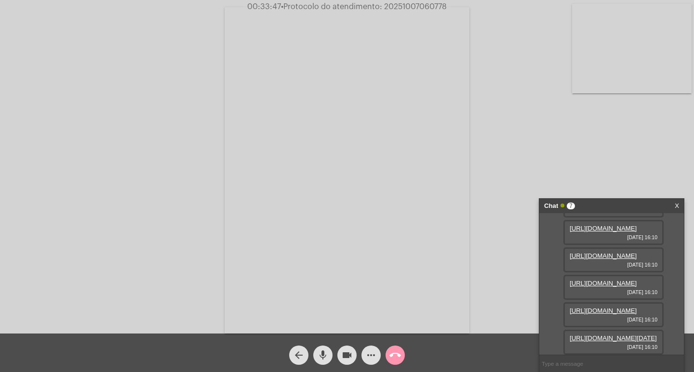
click at [407, 5] on span "• Protocolo do atendimento: 20251007060778" at bounding box center [364, 7] width 166 height 8
click at [554, 366] on input "text" at bounding box center [611, 364] width 145 height 17
paste input "20251007060778"
type input "PROTOCOLO:20251007060778"
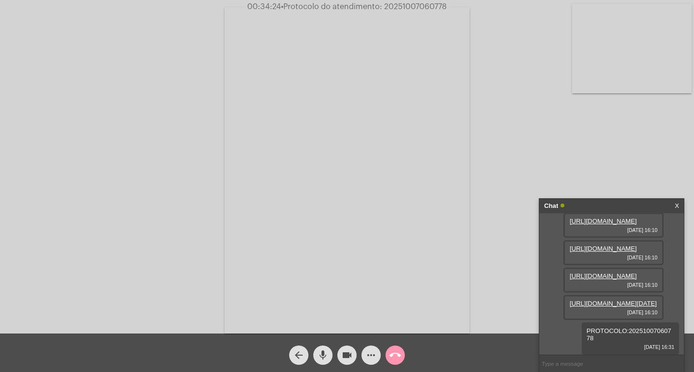
scroll to position [239, 0]
click at [556, 366] on input "text" at bounding box center [611, 364] width 145 height 17
click at [561, 364] on input "text" at bounding box center [611, 364] width 145 height 17
click at [566, 366] on input "text" at bounding box center [611, 364] width 145 height 17
click at [556, 362] on input "text" at bounding box center [611, 364] width 145 height 17
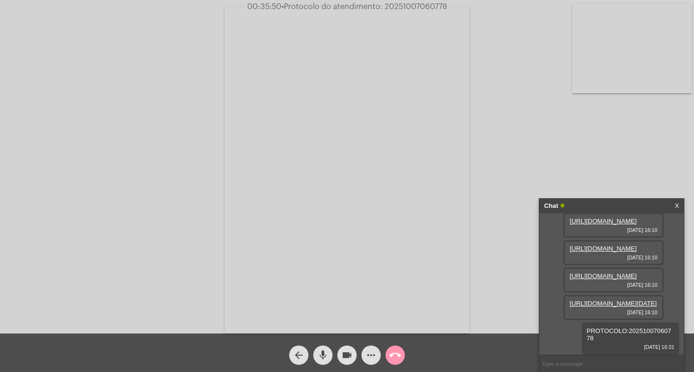
click at [346, 358] on mat-icon "videocam" at bounding box center [347, 356] width 12 height 12
click at [325, 359] on mat-icon "mic" at bounding box center [323, 356] width 12 height 12
click at [396, 352] on mat-icon "call_end" at bounding box center [395, 356] width 12 height 12
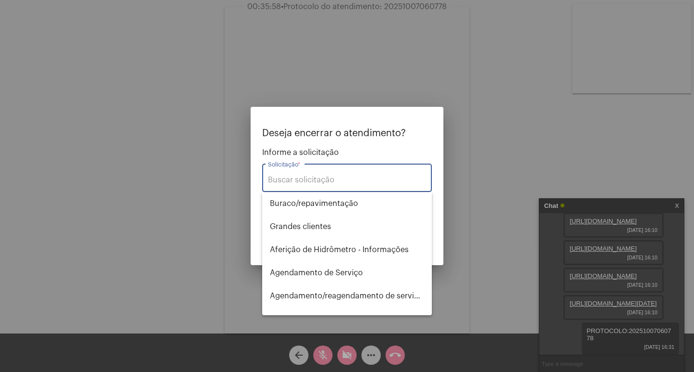
click at [366, 178] on input "Solicitação *" at bounding box center [347, 180] width 158 height 9
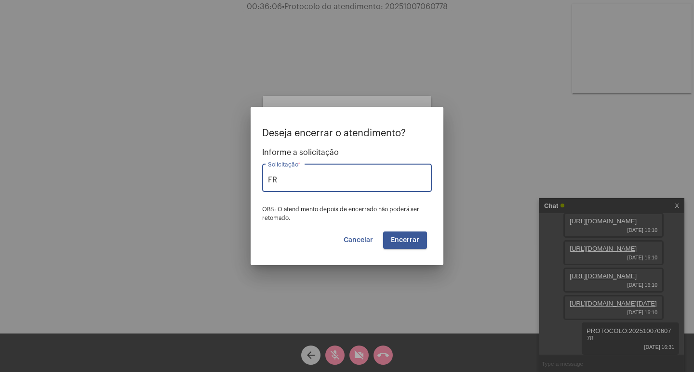
type input "F"
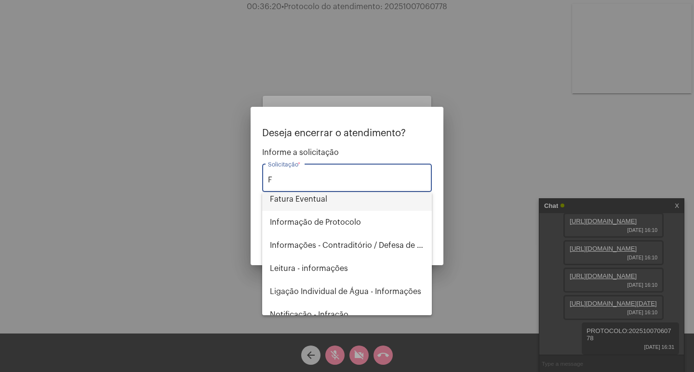
scroll to position [145, 0]
click at [301, 177] on input "F" at bounding box center [347, 180] width 158 height 9
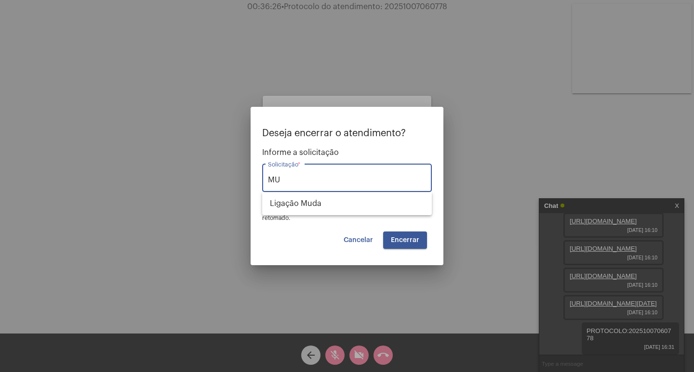
type input "M"
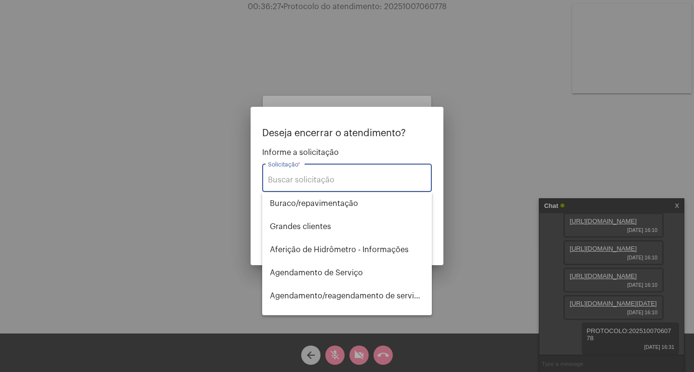
type input "M"
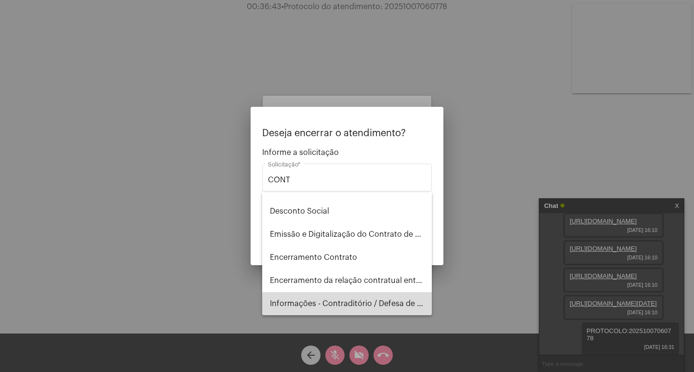
click at [358, 302] on span "Informações - Contraditório / Defesa de infração" at bounding box center [347, 303] width 154 height 23
type input "Informações - Contraditório / Defesa de infração"
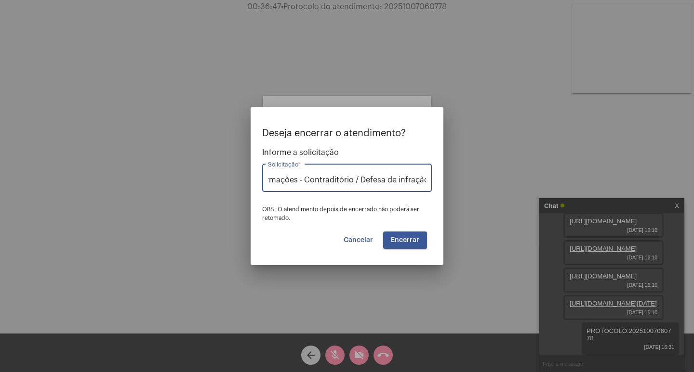
click at [404, 236] on button "Encerrar" at bounding box center [405, 240] width 44 height 17
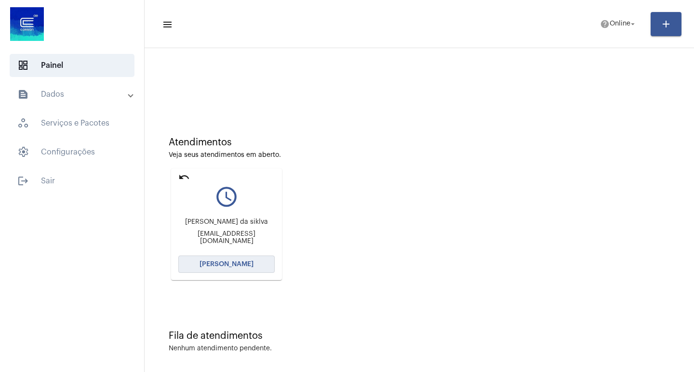
click at [237, 265] on span "[PERSON_NAME]" at bounding box center [226, 264] width 54 height 7
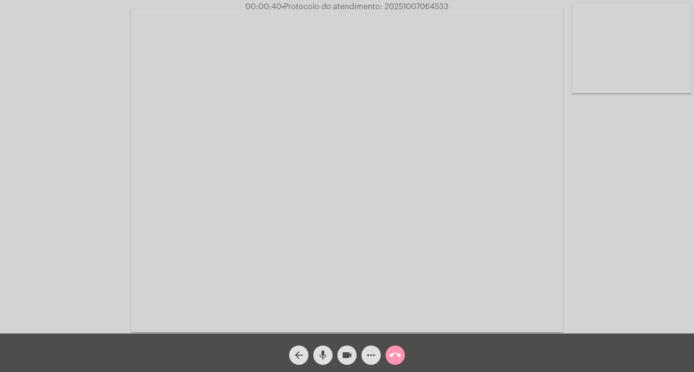
click at [324, 357] on mat-icon "mic" at bounding box center [323, 356] width 12 height 12
click at [348, 349] on span "videocam" at bounding box center [347, 355] width 12 height 19
click at [348, 349] on span "videocam_off" at bounding box center [347, 355] width 12 height 19
click at [326, 355] on mat-icon "mic_off" at bounding box center [323, 356] width 12 height 12
click at [321, 358] on mat-icon "mic" at bounding box center [323, 356] width 12 height 12
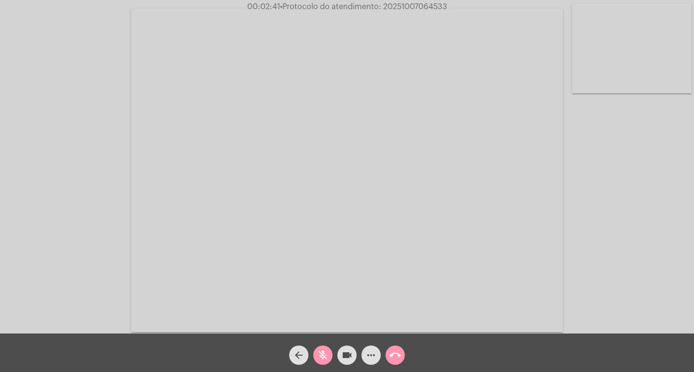
click at [323, 353] on mat-icon "mic_off" at bounding box center [323, 356] width 12 height 12
click at [323, 358] on mat-icon "mic" at bounding box center [323, 356] width 12 height 12
click at [319, 354] on mat-icon "mic_off" at bounding box center [323, 356] width 12 height 12
click at [374, 358] on mat-icon "more_horiz" at bounding box center [371, 356] width 12 height 12
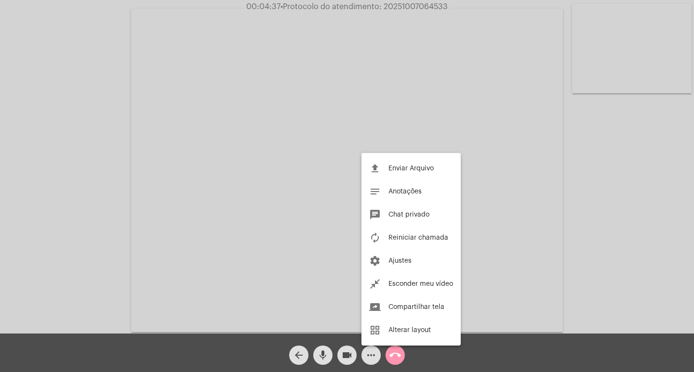
click at [92, 83] on div at bounding box center [347, 186] width 694 height 372
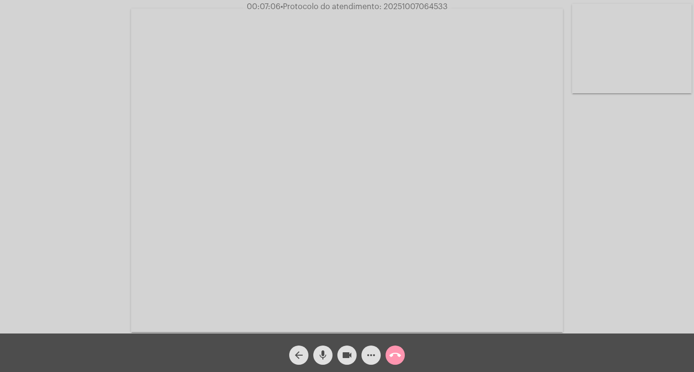
click at [321, 353] on mat-icon "mic" at bounding box center [323, 356] width 12 height 12
click at [321, 353] on mat-icon "mic_off" at bounding box center [323, 356] width 12 height 12
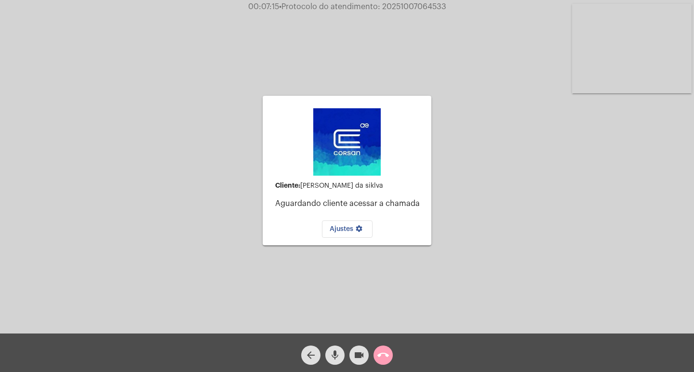
click at [383, 354] on mat-icon "call_end" at bounding box center [383, 356] width 12 height 12
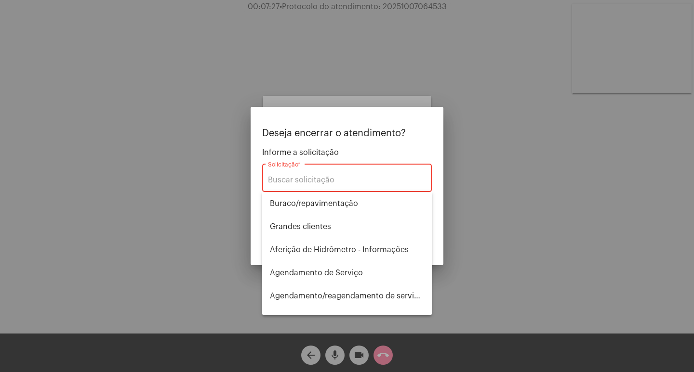
click at [347, 174] on div "Solicitação *" at bounding box center [347, 177] width 158 height 30
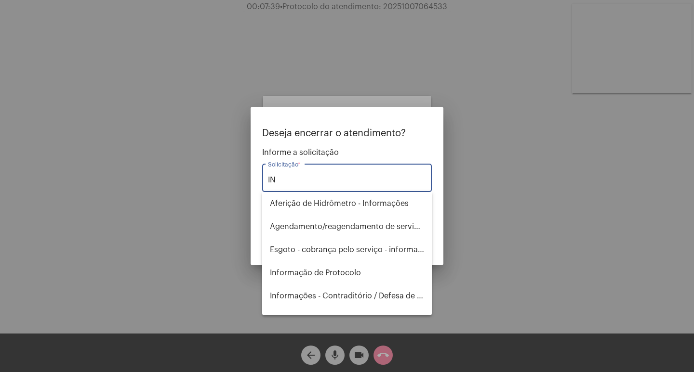
click at [293, 181] on input "IN" at bounding box center [347, 180] width 158 height 9
type input "I"
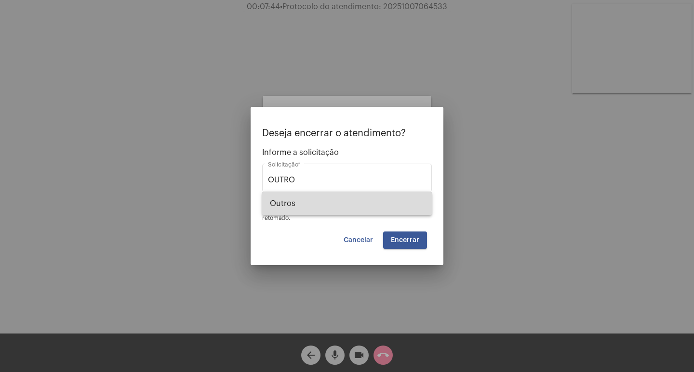
click at [296, 207] on span "Outros" at bounding box center [347, 203] width 154 height 23
type input "Outros"
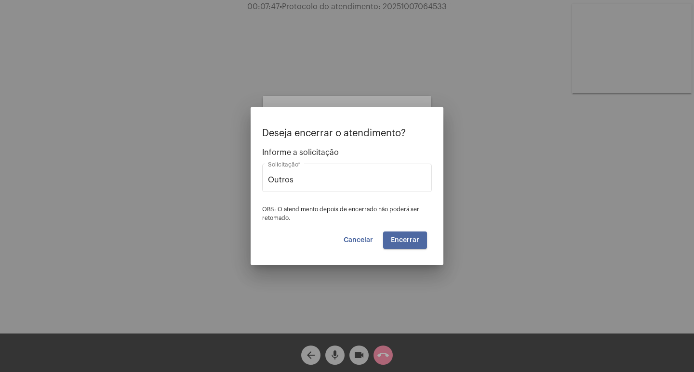
click at [412, 241] on span "Encerrar" at bounding box center [405, 240] width 28 height 7
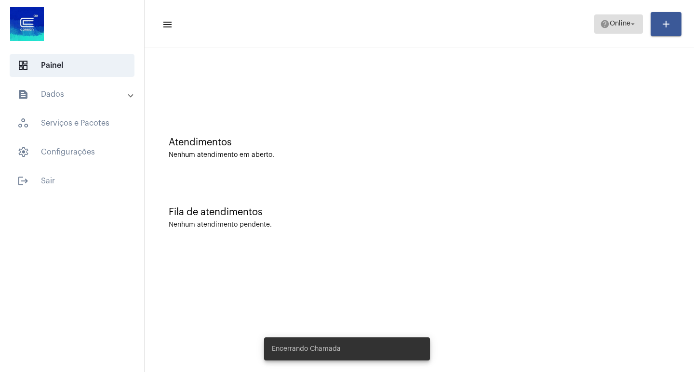
click at [626, 21] on span "Online" at bounding box center [619, 24] width 21 height 7
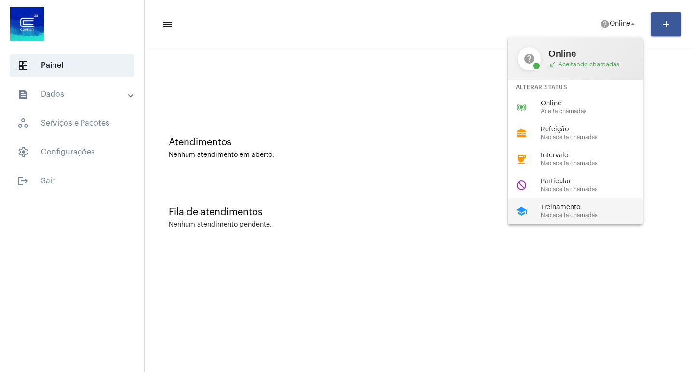
click at [568, 211] on span "Treinamento" at bounding box center [596, 207] width 110 height 7
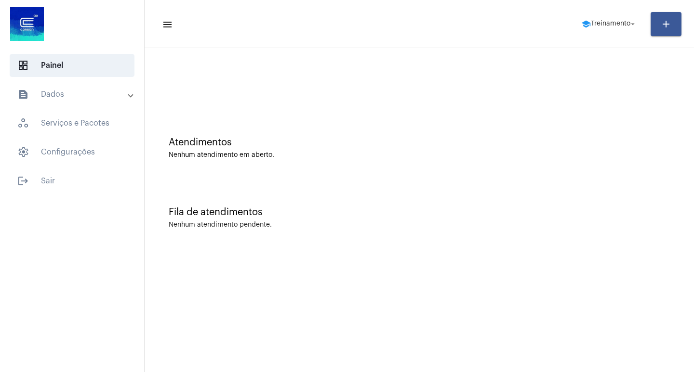
click at [94, 94] on mat-panel-title "text_snippet_outlined Dados" at bounding box center [72, 95] width 111 height 12
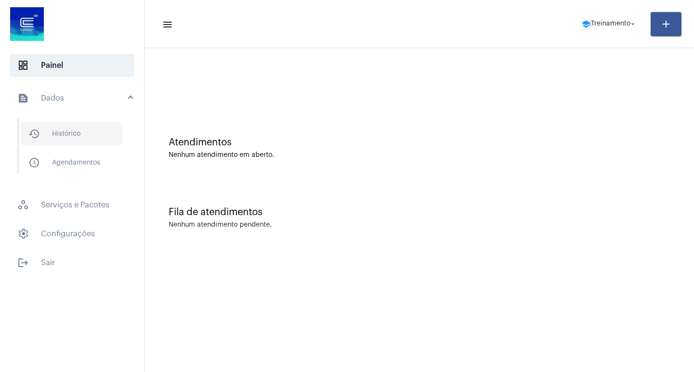
click at [104, 129] on span "history_outlined Histórico" at bounding box center [72, 133] width 102 height 23
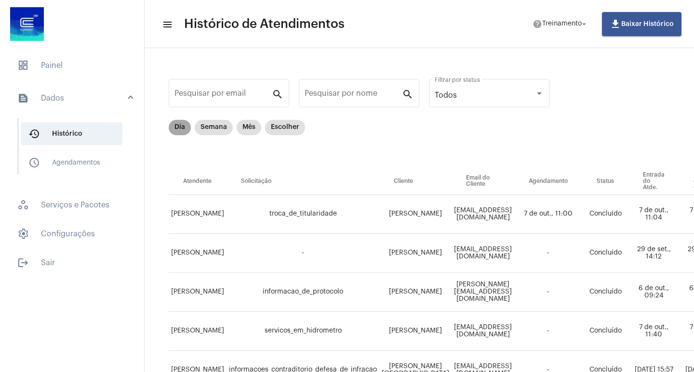
click at [180, 125] on mat-chip "Dia" at bounding box center [180, 127] width 22 height 15
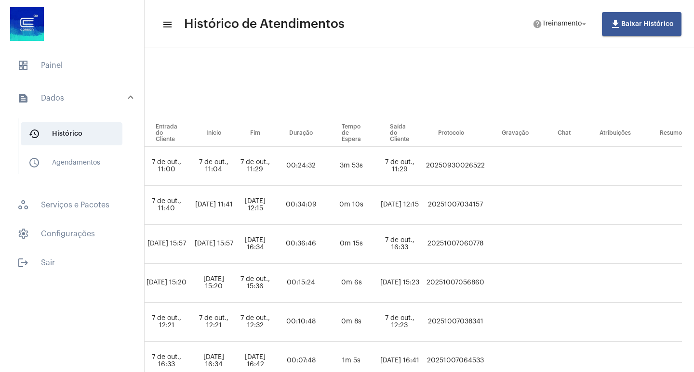
scroll to position [48, 548]
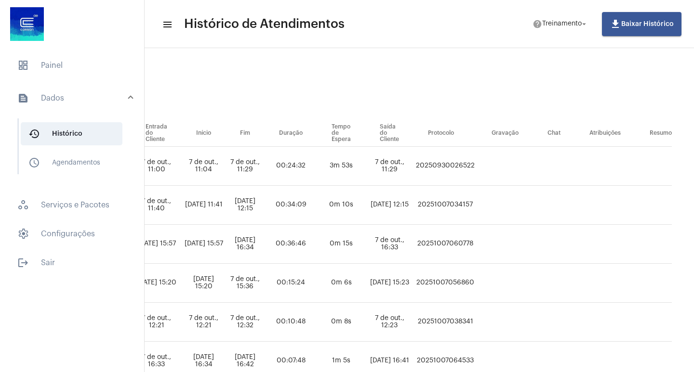
click at [477, 245] on td "20251007060778" at bounding box center [445, 244] width 64 height 39
copy td "20251007060778"
